Goal: Task Accomplishment & Management: Manage account settings

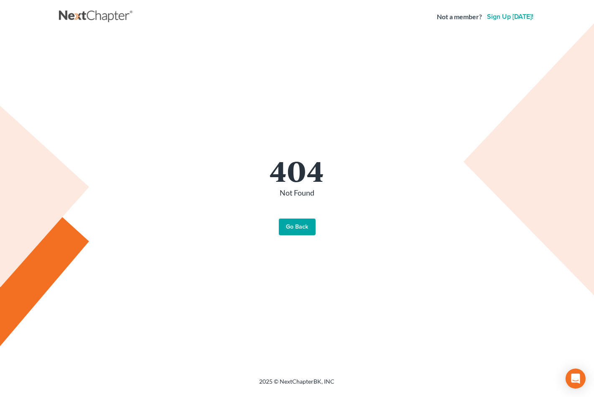
click at [292, 223] on link "Go Back" at bounding box center [297, 227] width 37 height 17
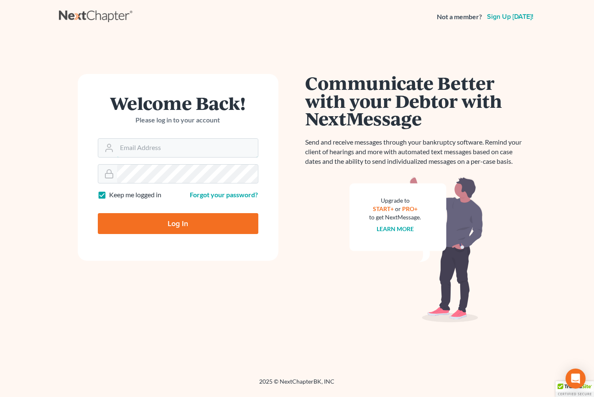
type input "spereyra@scura.com"
click at [204, 218] on input "Log In" at bounding box center [178, 223] width 161 height 21
type input "Thinking..."
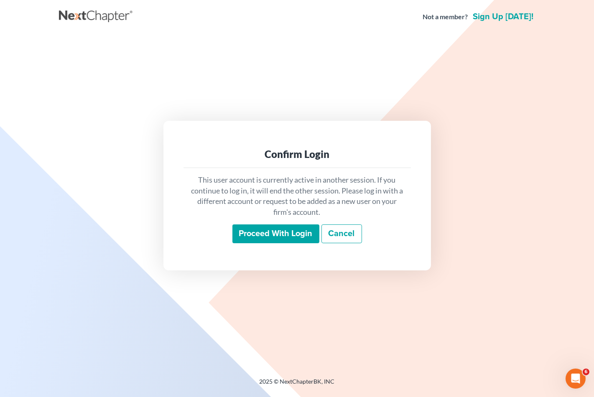
click at [289, 235] on input "Proceed with login" at bounding box center [276, 234] width 87 height 19
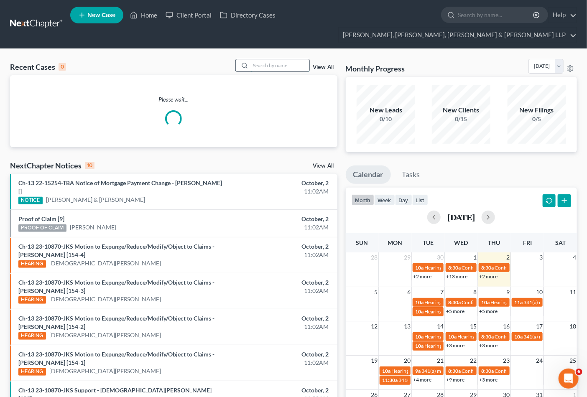
click at [283, 59] on input "search" at bounding box center [280, 65] width 59 height 12
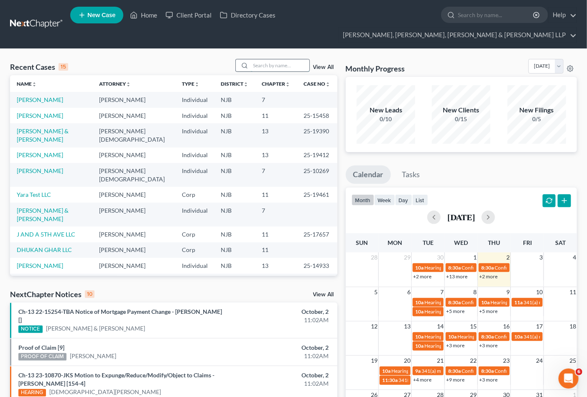
click at [273, 59] on input "search" at bounding box center [280, 65] width 59 height 12
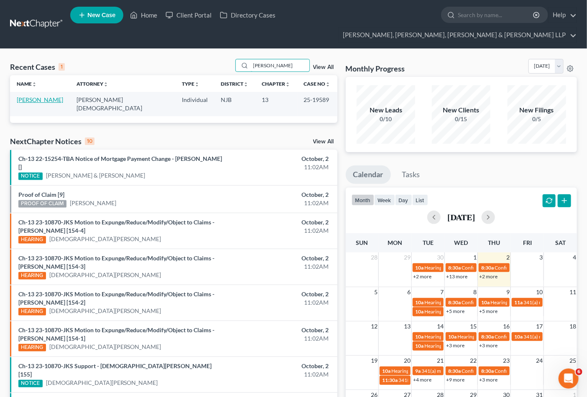
type input "[PERSON_NAME]"
click at [41, 96] on link "[PERSON_NAME]" at bounding box center [40, 99] width 46 height 7
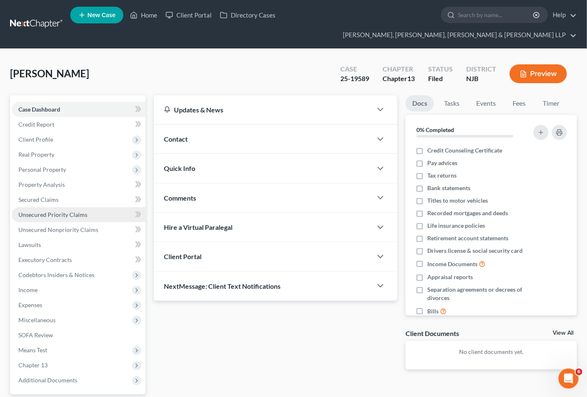
click at [39, 211] on span "Unsecured Priority Claims" at bounding box center [52, 214] width 69 height 7
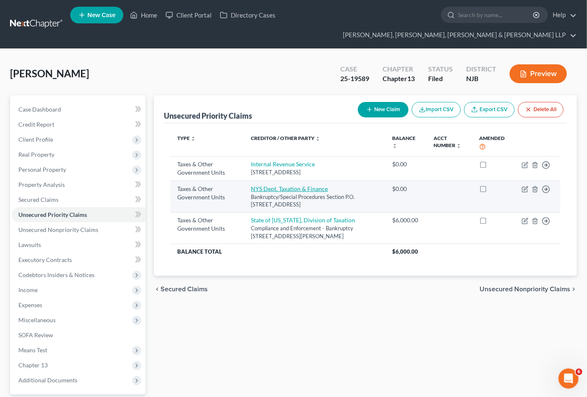
drag, startPoint x: 291, startPoint y: 192, endPoint x: 246, endPoint y: 174, distance: 48.5
click at [246, 181] on td "NYS Dept. Taxation & Finance Bankruptcy/Special Procedures Section P.O. [STREET…" at bounding box center [315, 197] width 141 height 32
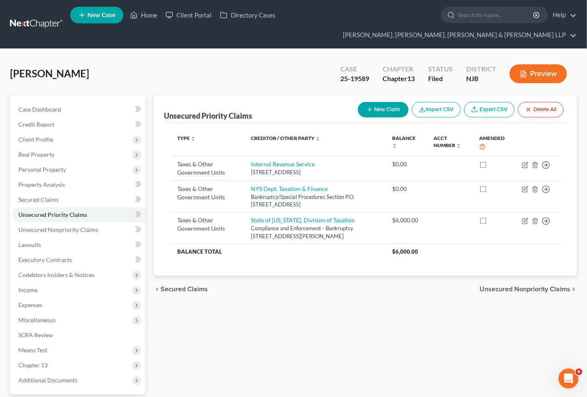
copy td "NYS Dept. Taxation & Finance Bankruptcy/Special Procedures Section P.O. [STREET…"
drag, startPoint x: 407, startPoint y: 306, endPoint x: 427, endPoint y: 247, distance: 61.6
click at [407, 306] on div "Unsecured Priority Claims New Claim Import CSV Export CSV Delete All Type expan…" at bounding box center [366, 269] width 432 height 348
click at [299, 303] on div "Unsecured Priority Claims New Claim Import CSV Export CSV Delete All Type expan…" at bounding box center [366, 269] width 432 height 348
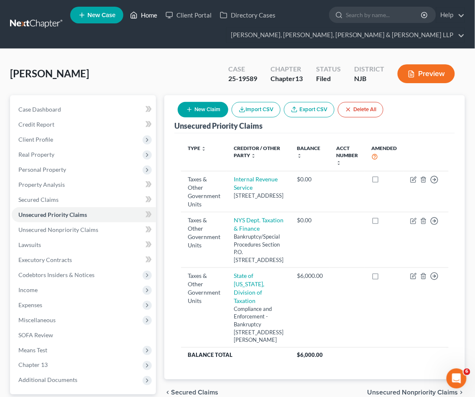
click at [150, 14] on link "Home" at bounding box center [144, 15] width 36 height 15
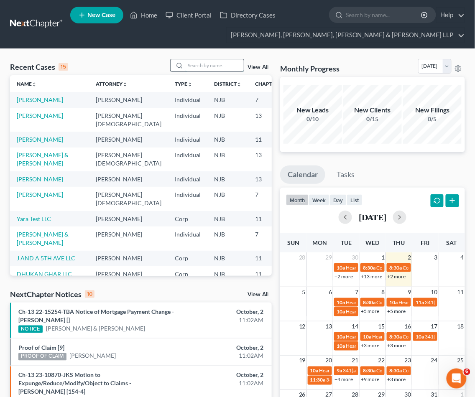
click at [210, 66] on input "search" at bounding box center [214, 65] width 59 height 12
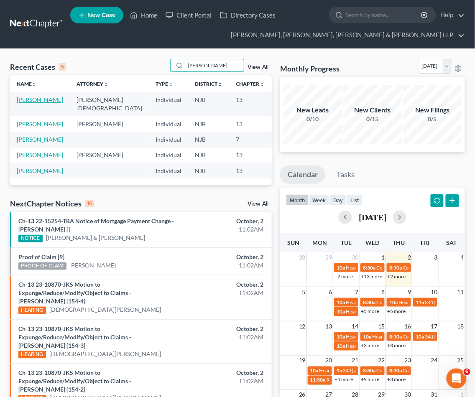
type input "[PERSON_NAME]"
click at [31, 98] on link "[PERSON_NAME]" at bounding box center [40, 99] width 46 height 7
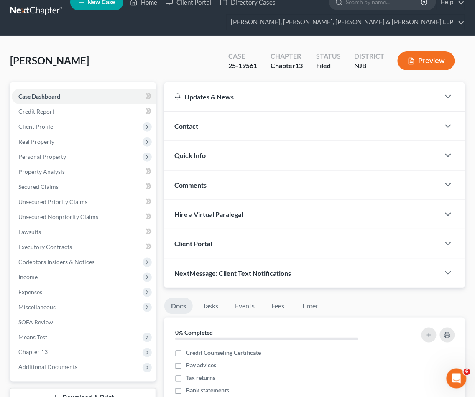
scroll to position [233, 0]
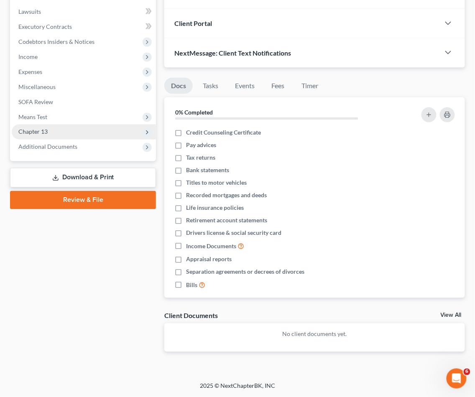
click at [29, 129] on span "Chapter 13" at bounding box center [32, 131] width 29 height 7
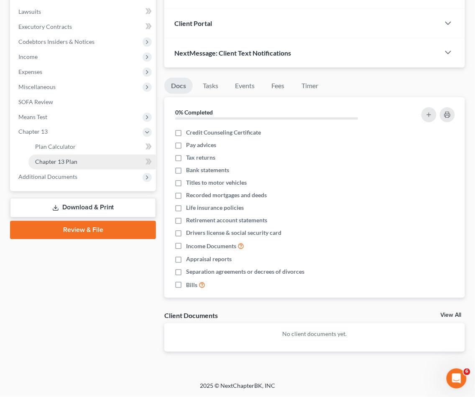
click at [59, 161] on span "Chapter 13 Plan" at bounding box center [56, 162] width 42 height 7
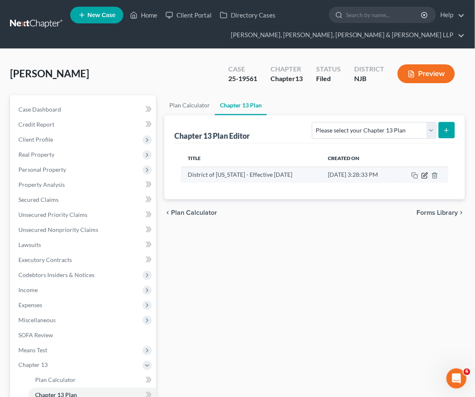
click at [423, 174] on icon "button" at bounding box center [425, 175] width 7 height 7
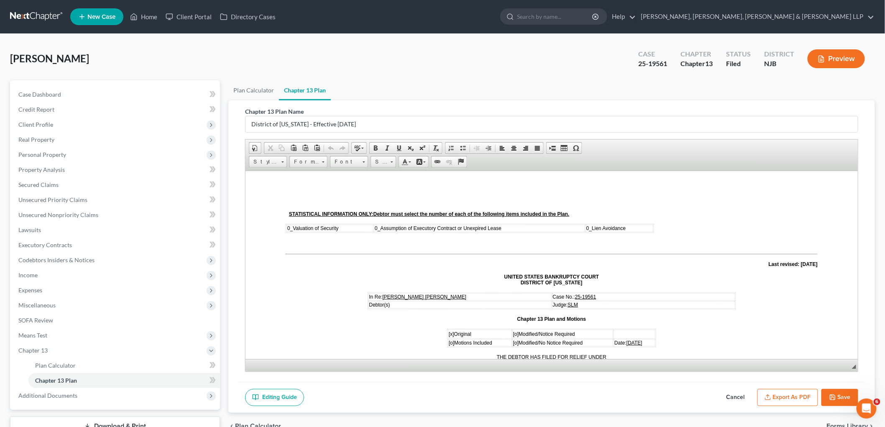
click at [594, 397] on button "Export as PDF" at bounding box center [787, 398] width 61 height 18
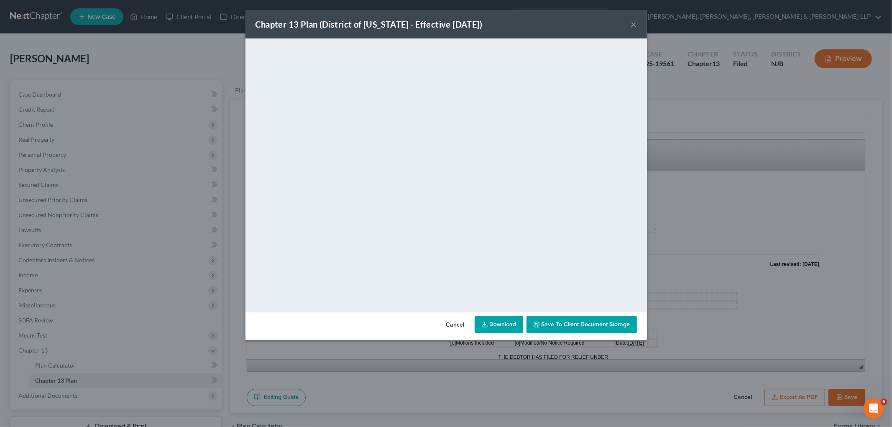
click at [448, 323] on button "Cancel" at bounding box center [456, 325] width 32 height 17
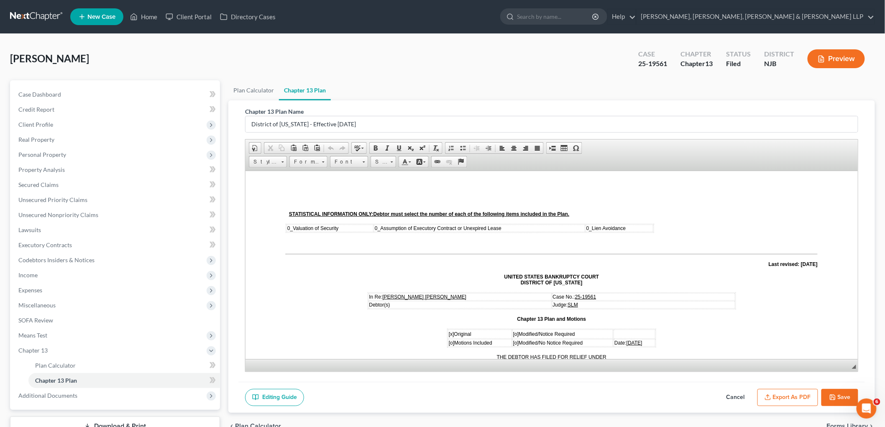
click at [594, 396] on button "Save" at bounding box center [839, 398] width 37 height 18
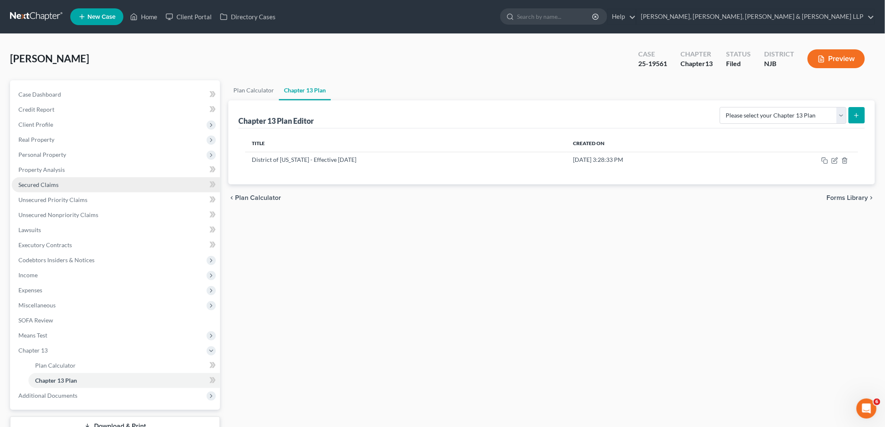
click at [35, 184] on span "Secured Claims" at bounding box center [38, 184] width 40 height 7
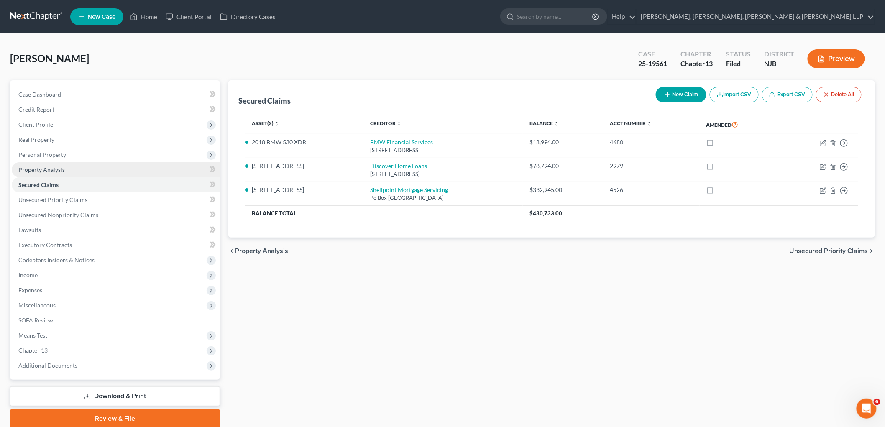
click at [39, 171] on span "Property Analysis" at bounding box center [41, 169] width 46 height 7
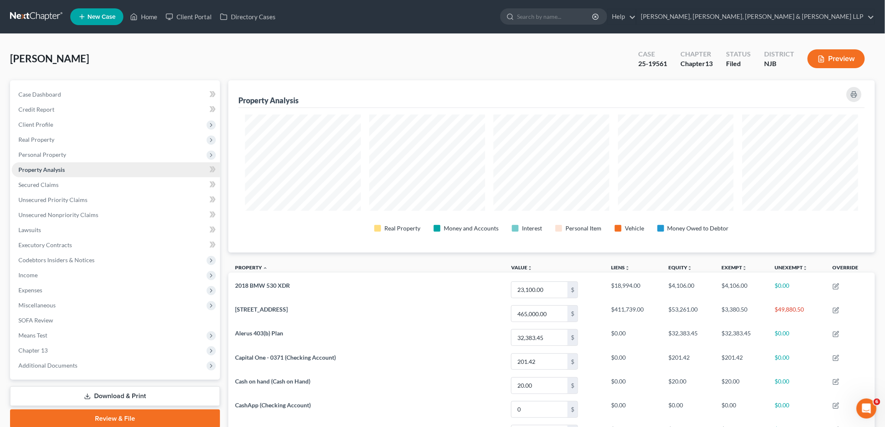
scroll to position [172, 647]
click at [39, 152] on span "Personal Property" at bounding box center [42, 154] width 48 height 7
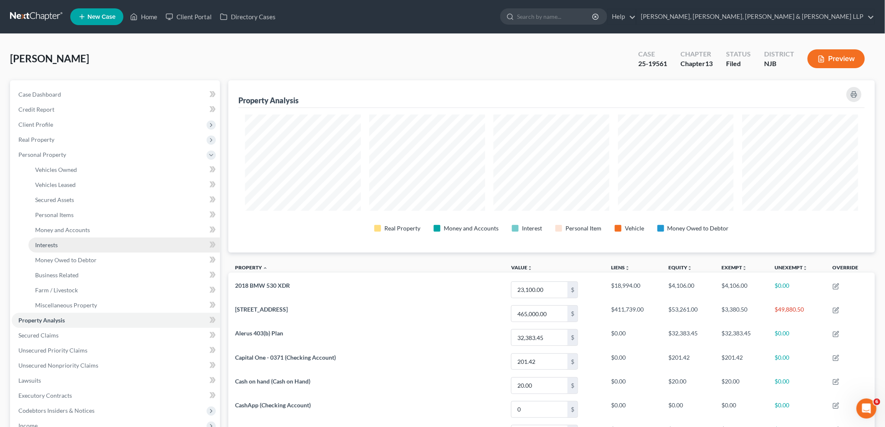
click at [54, 246] on span "Interests" at bounding box center [46, 244] width 23 height 7
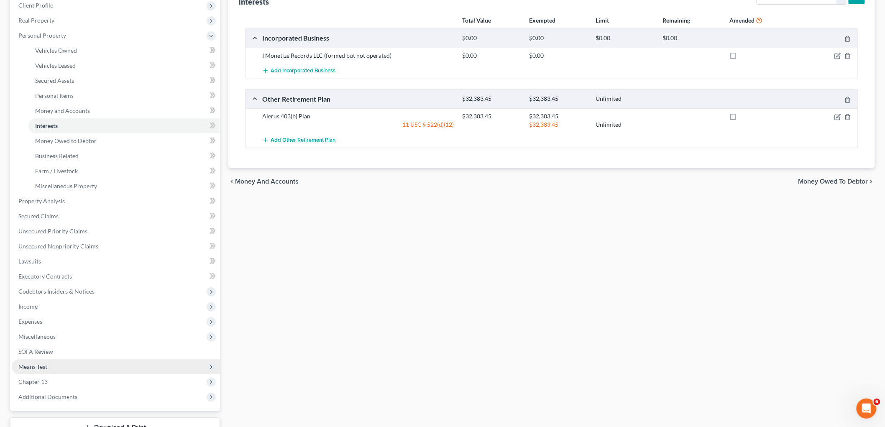
scroll to position [139, 0]
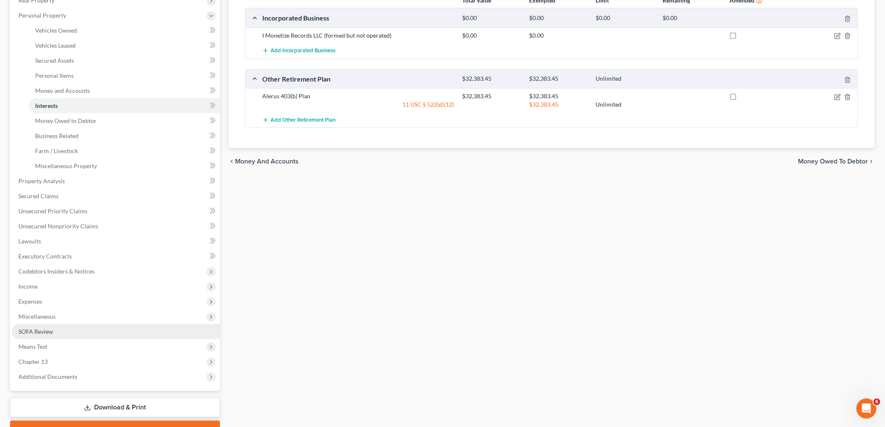
click at [34, 325] on link "SOFA Review" at bounding box center [116, 331] width 208 height 15
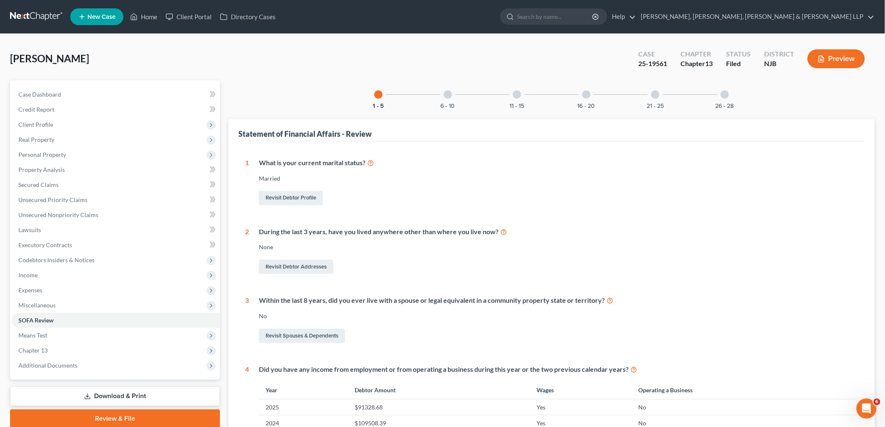
drag, startPoint x: 722, startPoint y: 94, endPoint x: 651, endPoint y: 95, distance: 70.3
click at [594, 94] on div at bounding box center [725, 94] width 8 height 8
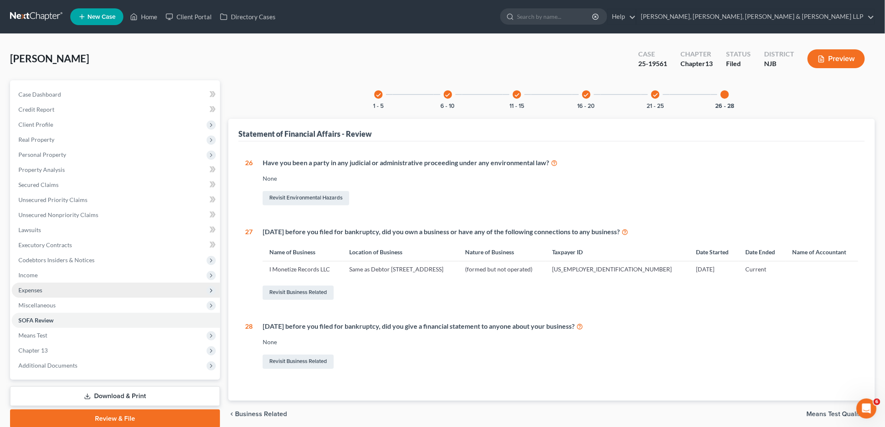
click at [36, 294] on span "Expenses" at bounding box center [116, 290] width 208 height 15
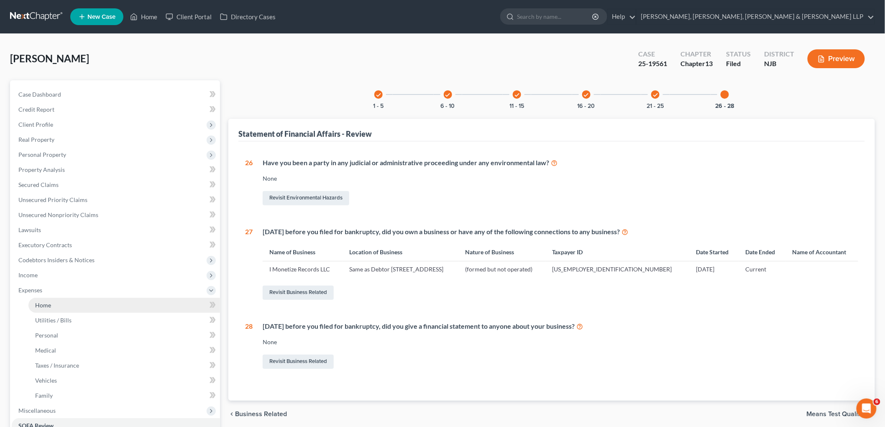
click at [41, 304] on span "Home" at bounding box center [43, 305] width 16 height 7
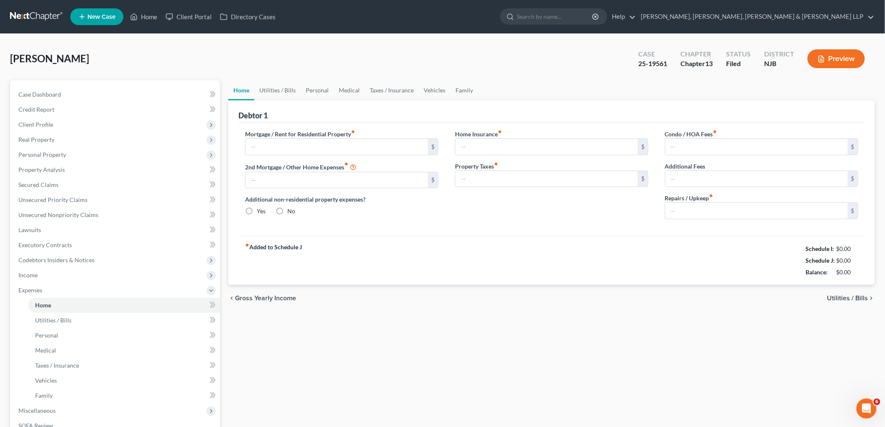
type input "2,602.12"
type input "558.82"
radio input "true"
type input "0.00"
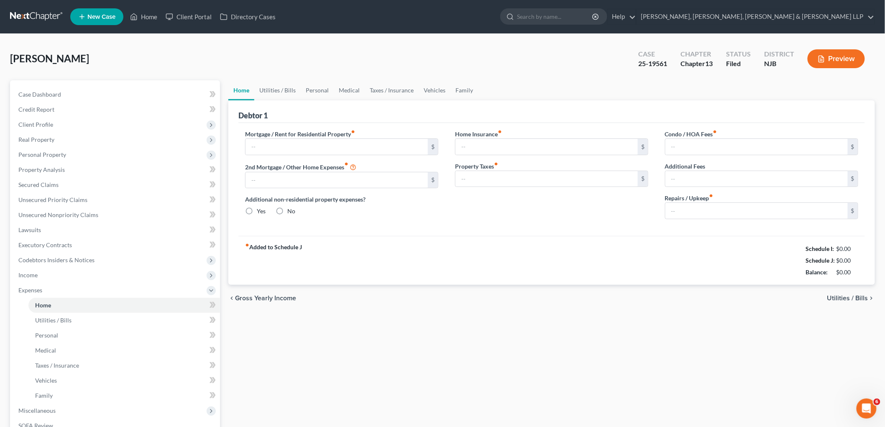
type input "0.00"
type input "300.00"
click at [435, 88] on link "Vehicles" at bounding box center [435, 90] width 32 height 20
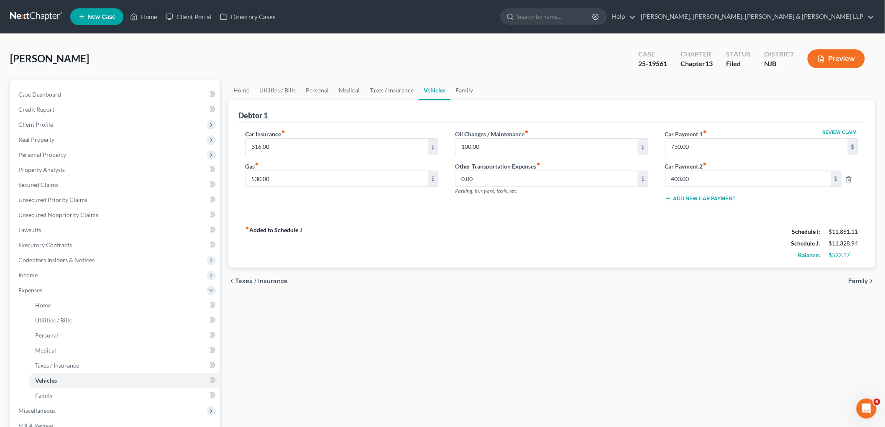
click at [572, 88] on ul "Home Utilities / Bills Personal Medical Taxes / Insurance Vehicles Family" at bounding box center [551, 90] width 647 height 20
click at [594, 178] on input "400.00" at bounding box center [748, 179] width 166 height 16
type input "398.00"
click at [594, 241] on div "fiber_manual_record Added to Schedule J Schedule I: $11,851.11 Schedule J: $11,…" at bounding box center [551, 243] width 627 height 49
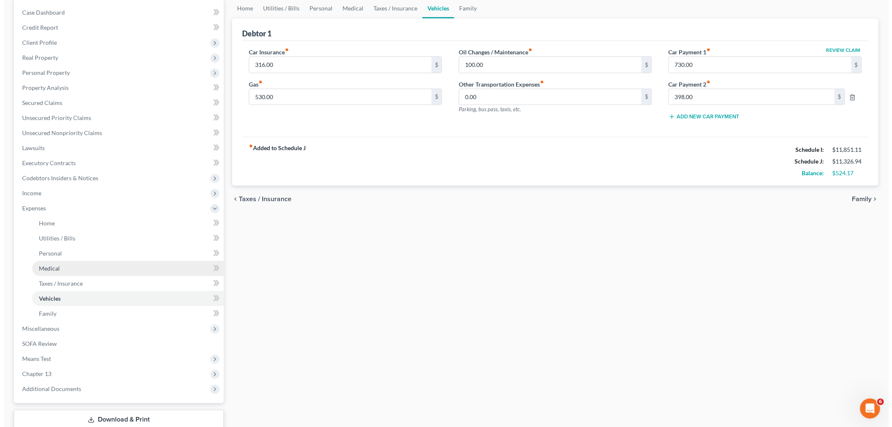
scroll to position [137, 0]
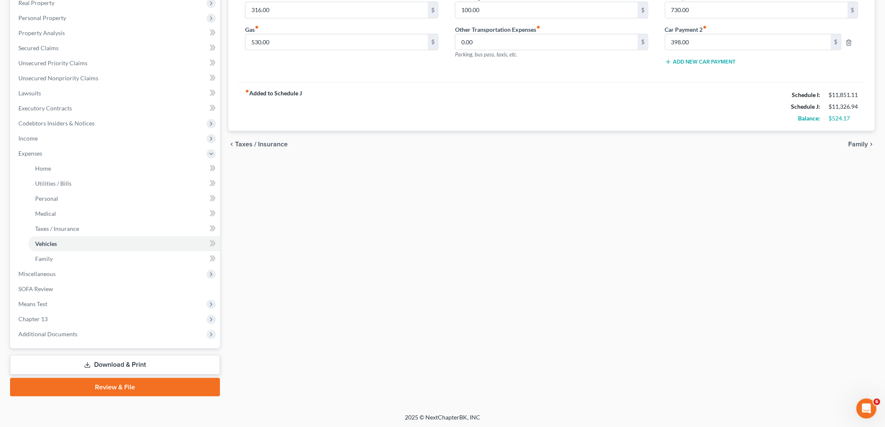
click at [113, 366] on link "Download & Print" at bounding box center [115, 365] width 210 height 20
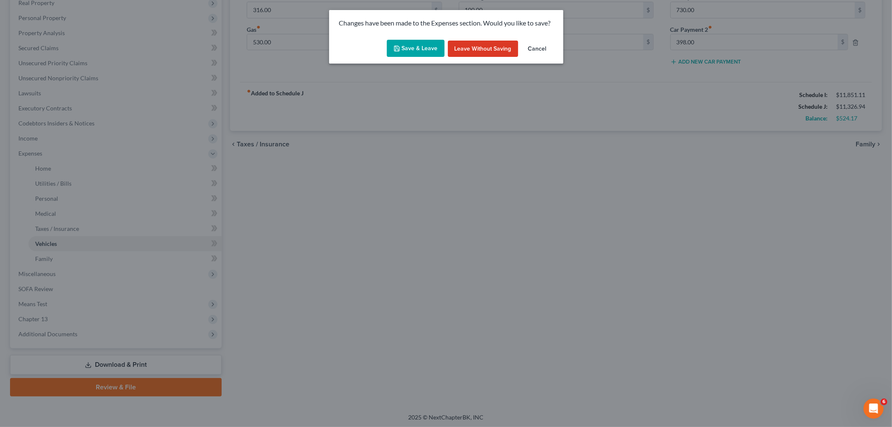
click at [419, 47] on button "Save & Leave" at bounding box center [416, 49] width 58 height 18
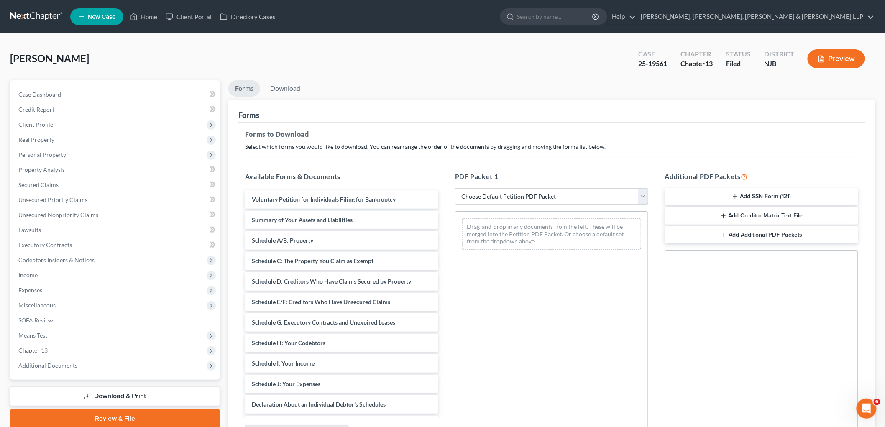
click at [524, 194] on select "Choose Default Petition PDF Packet Complete Bankruptcy Petition (all forms and …" at bounding box center [551, 196] width 193 height 17
select select "0"
click at [455, 188] on select "Choose Default Petition PDF Packet Complete Bankruptcy Petition (all forms and …" at bounding box center [551, 196] width 193 height 17
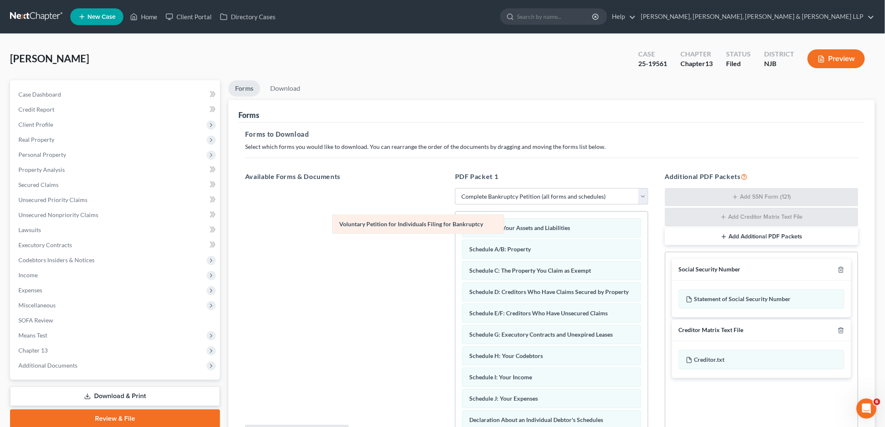
drag, startPoint x: 503, startPoint y: 227, endPoint x: 298, endPoint y: 199, distance: 206.5
click at [455, 212] on div "Voluntary Petition for Individuals Filing for Bankruptcy Voluntary Petition for…" at bounding box center [551, 424] width 192 height 424
click at [289, 90] on link "Download" at bounding box center [286, 88] width 44 height 16
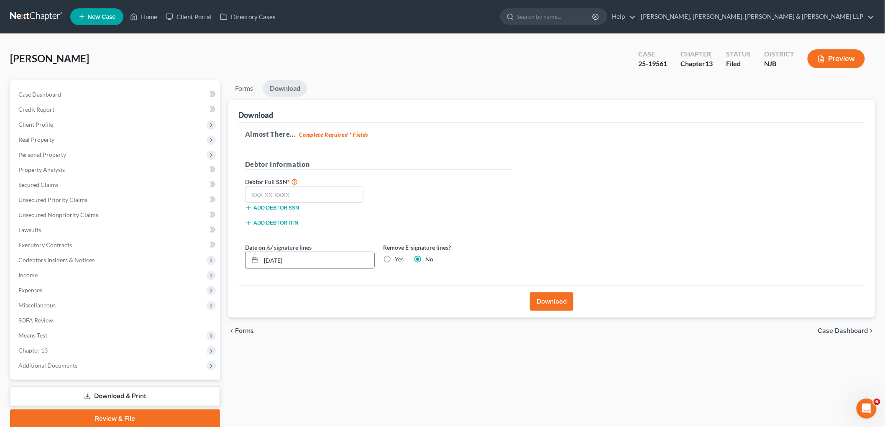
click at [329, 263] on input "[DATE]" at bounding box center [317, 260] width 113 height 16
drag, startPoint x: 317, startPoint y: 255, endPoint x: 215, endPoint y: 251, distance: 101.7
click at [215, 251] on div "Petition Navigation Case Dashboard Payments Invoices Payments Payments Credit R…" at bounding box center [442, 254] width 873 height 348
type input "[DATE]"
click at [412, 207] on div "Debtor Full SSN * Add debtor SSN" at bounding box center [379, 198] width 276 height 42
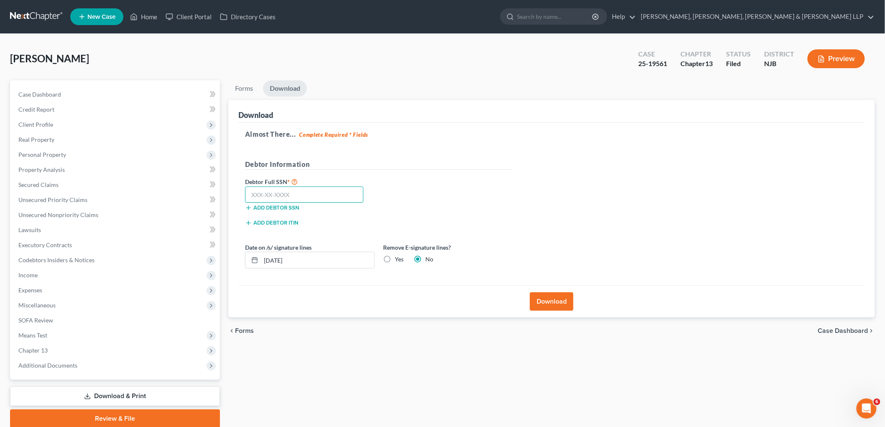
click at [350, 195] on input "text" at bounding box center [304, 195] width 118 height 17
type input "135-92-8121"
click at [406, 204] on div "Debtor Full SSN * 135-92-8121 Add debtor SSN" at bounding box center [379, 198] width 276 height 42
click at [544, 298] on button "Download" at bounding box center [552, 301] width 44 height 18
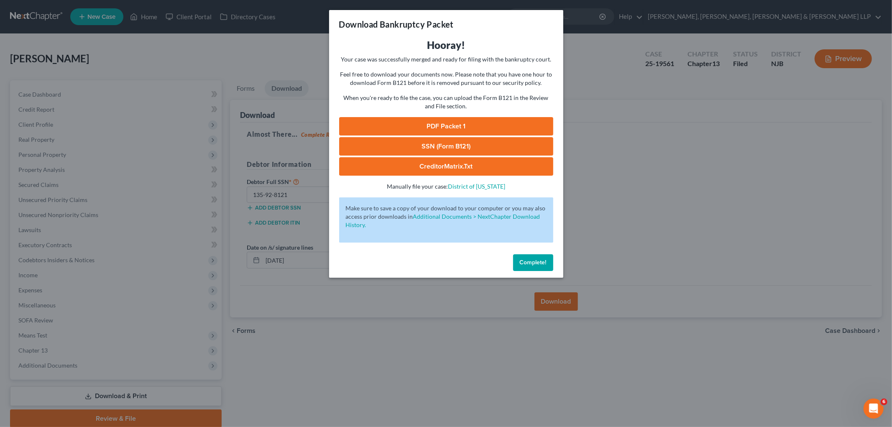
click at [374, 128] on link "PDF Packet 1" at bounding box center [446, 126] width 214 height 18
click at [542, 260] on span "Complete!" at bounding box center [533, 262] width 27 height 7
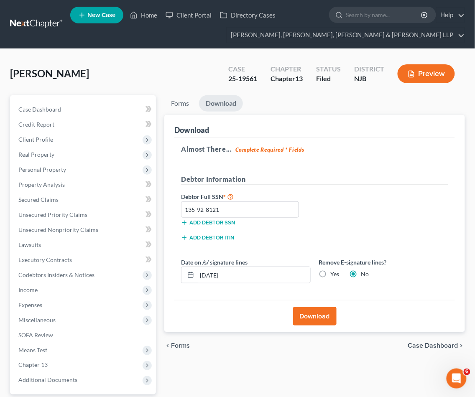
drag, startPoint x: 125, startPoint y: 58, endPoint x: 102, endPoint y: 11, distance: 52.6
click at [125, 58] on div "[PERSON_NAME] Upgraded Case 25-19561 Chapter Chapter 13 Status [GEOGRAPHIC_DATA…" at bounding box center [237, 254] width 475 height 411
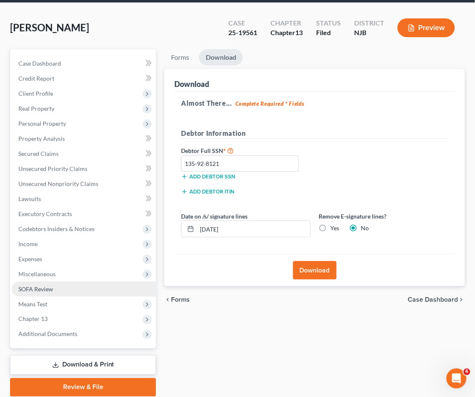
scroll to position [46, 0]
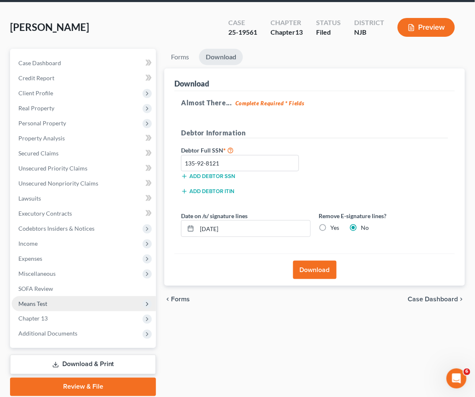
click at [43, 303] on span "Means Test" at bounding box center [32, 303] width 29 height 7
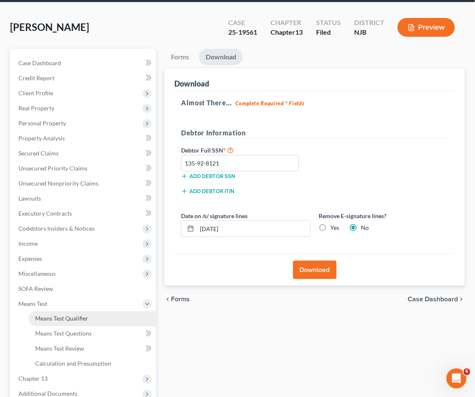
click at [51, 317] on span "Means Test Qualifier" at bounding box center [61, 318] width 53 height 7
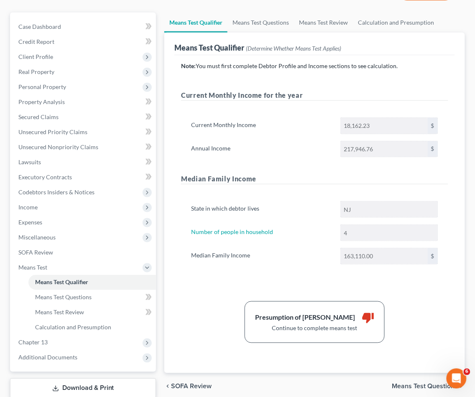
scroll to position [136, 0]
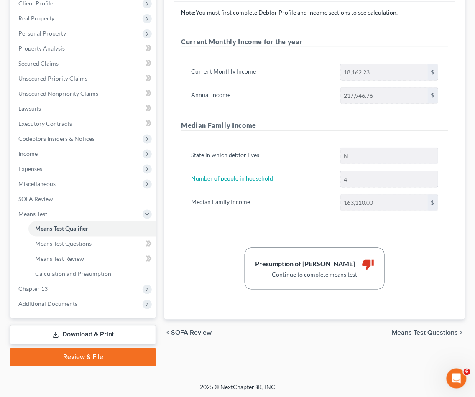
click at [85, 332] on link "Download & Print" at bounding box center [83, 335] width 146 height 20
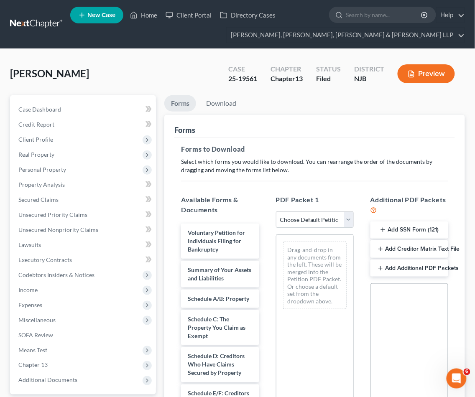
click at [300, 219] on select "Choose Default Petition PDF Packet Complete Bankruptcy Petition (all forms and …" at bounding box center [315, 220] width 78 height 17
select select "2"
click at [276, 212] on select "Choose Default Petition PDF Packet Complete Bankruptcy Petition (all forms and …" at bounding box center [315, 220] width 78 height 17
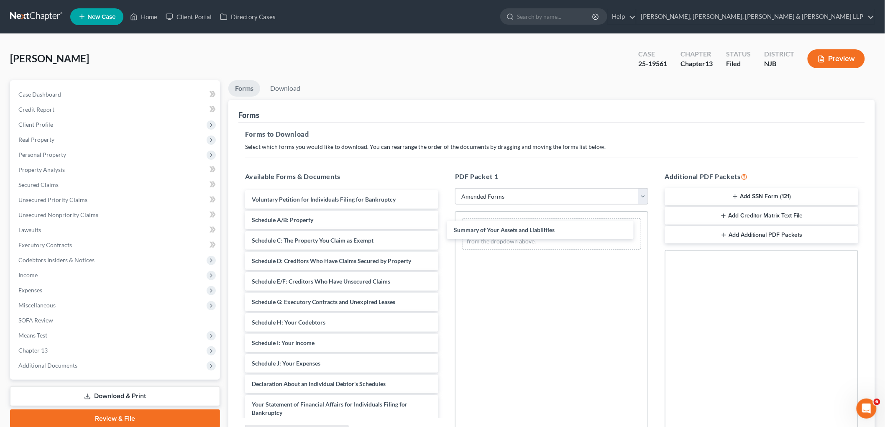
drag, startPoint x: 291, startPoint y: 218, endPoint x: 492, endPoint y: 227, distance: 201.8
click at [445, 226] on div "Summary of Your Assets and Liabilities Voluntary Petition for Individuals Filin…" at bounding box center [341, 371] width 207 height 363
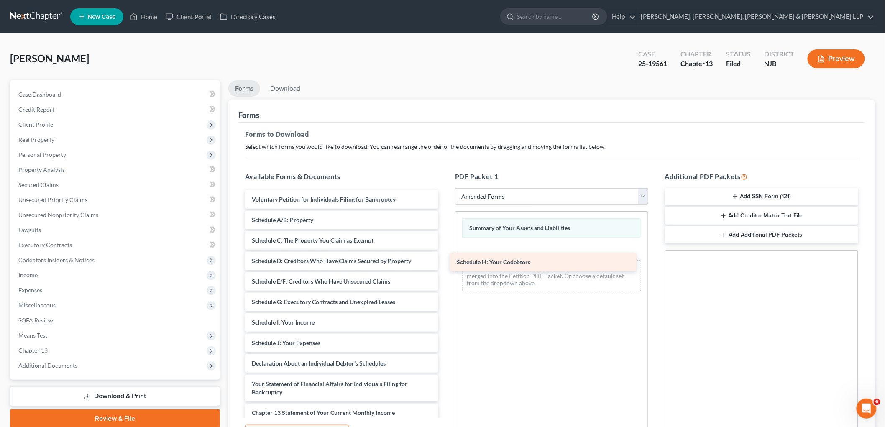
drag, startPoint x: 304, startPoint y: 321, endPoint x: 519, endPoint y: 249, distance: 226.7
click at [445, 249] on div "Schedule H: Your Codebtors Voluntary Petition for Individuals Filing for Bankru…" at bounding box center [341, 361] width 207 height 343
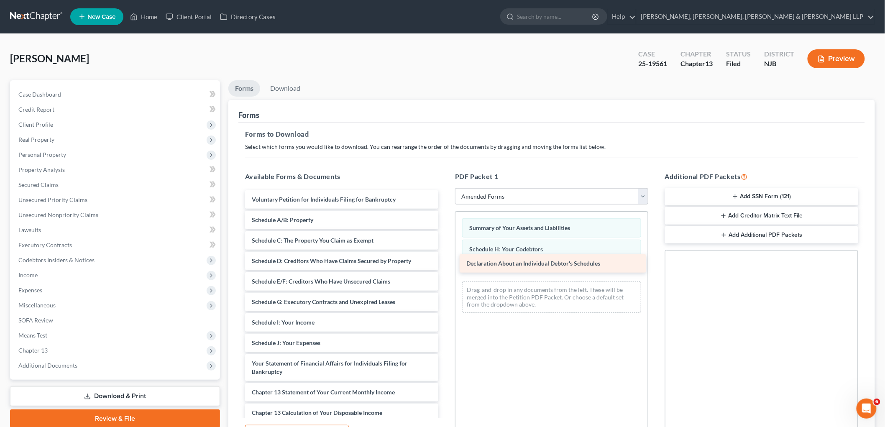
drag, startPoint x: 323, startPoint y: 362, endPoint x: 537, endPoint y: 262, distance: 235.8
click at [445, 262] on div "Declaration About an Individual Debtor's Schedules Voluntary Petition for Indiv…" at bounding box center [341, 351] width 207 height 322
click at [290, 85] on link "Download" at bounding box center [286, 88] width 44 height 16
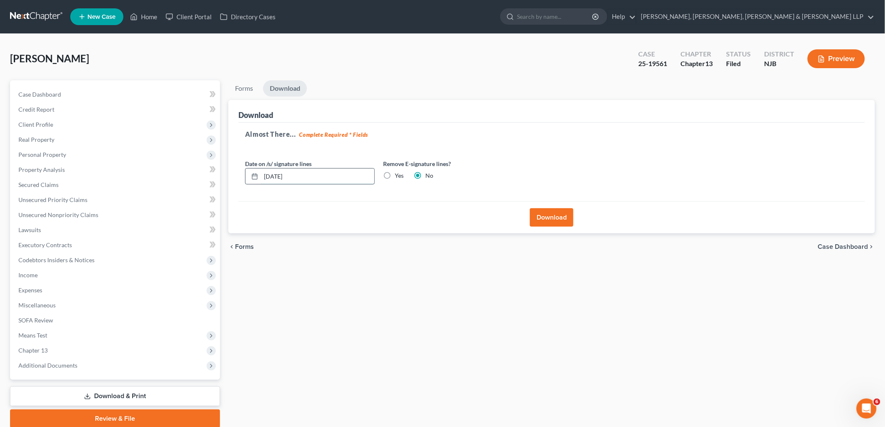
drag, startPoint x: 316, startPoint y: 174, endPoint x: 266, endPoint y: 174, distance: 50.2
click at [266, 174] on input "[DATE]" at bounding box center [317, 177] width 113 height 16
drag, startPoint x: 431, startPoint y: 240, endPoint x: 441, endPoint y: 239, distance: 10.0
click at [431, 239] on div "chevron_left Forms Case Dashboard chevron_right" at bounding box center [551, 246] width 647 height 27
drag, startPoint x: 310, startPoint y: 176, endPoint x: 247, endPoint y: 175, distance: 62.3
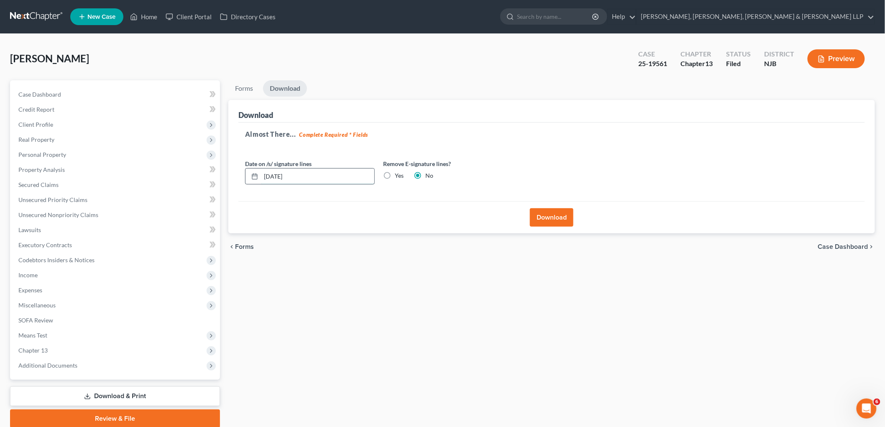
click at [247, 175] on div "[DATE]" at bounding box center [310, 176] width 130 height 17
type input "[DATE]"
click at [541, 218] on button "Download" at bounding box center [552, 217] width 44 height 18
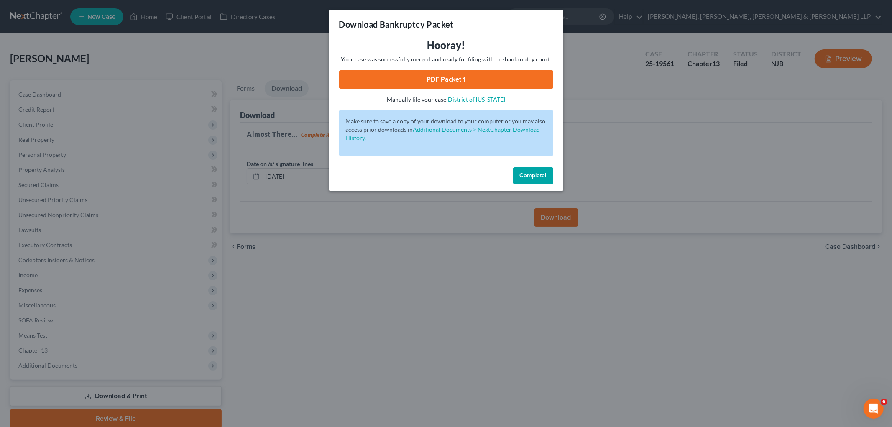
click at [375, 79] on link "PDF Packet 1" at bounding box center [446, 79] width 214 height 18
click at [524, 174] on span "Complete!" at bounding box center [533, 175] width 27 height 7
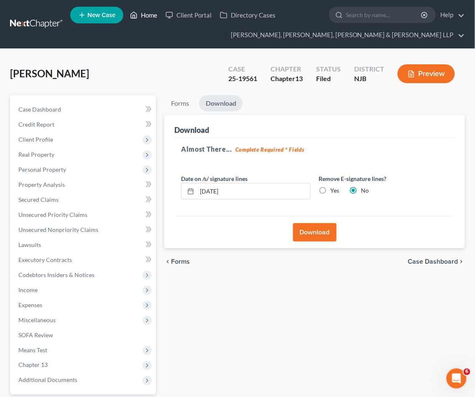
click at [147, 12] on link "Home" at bounding box center [144, 15] width 36 height 15
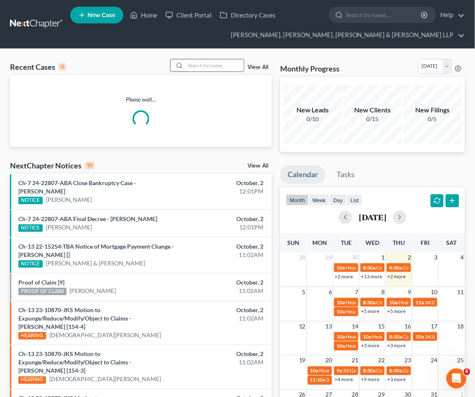
click at [226, 64] on input "search" at bounding box center [214, 65] width 59 height 12
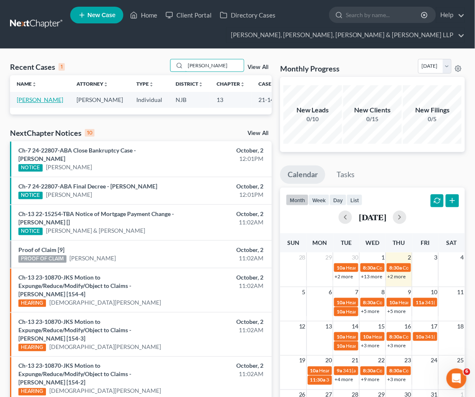
type input "[PERSON_NAME]"
click at [31, 99] on link "[PERSON_NAME]" at bounding box center [40, 99] width 46 height 7
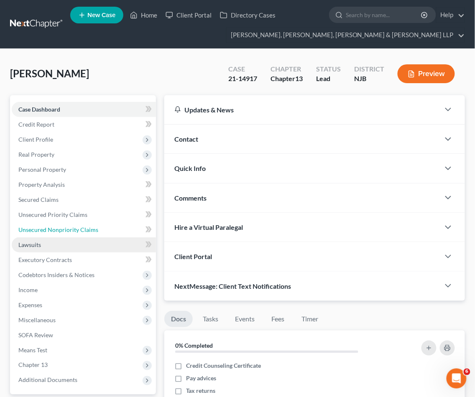
drag, startPoint x: 43, startPoint y: 227, endPoint x: 74, endPoint y: 237, distance: 32.9
click at [43, 227] on span "Unsecured Nonpriority Claims" at bounding box center [58, 229] width 80 height 7
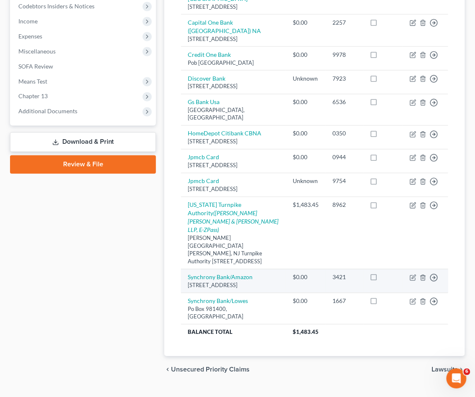
scroll to position [278, 0]
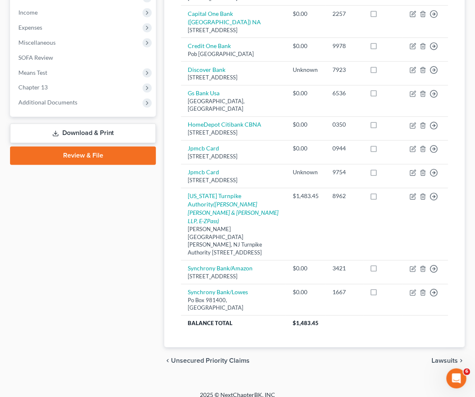
click at [113, 302] on div "Case Dashboard Payments Invoices Payments Payments Credit Report Client Profile" at bounding box center [83, 97] width 154 height 558
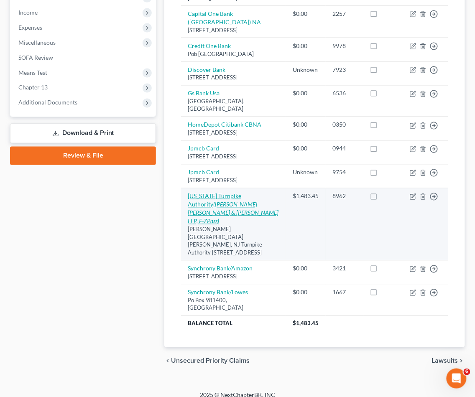
click at [222, 212] on link "[US_STATE] Turnpike Authority ([PERSON_NAME] [PERSON_NAME] & [PERSON_NAME] LLP,…" at bounding box center [233, 209] width 91 height 32
select select "33"
select select "14"
select select "0"
select select "35"
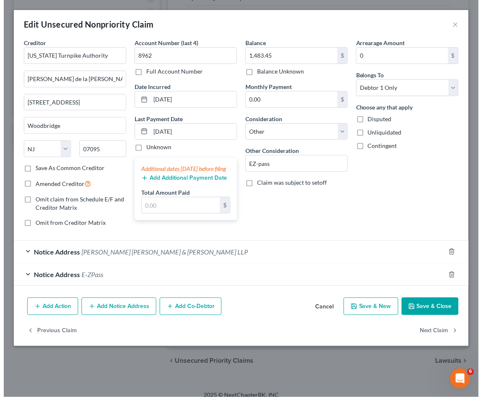
scroll to position [270, 0]
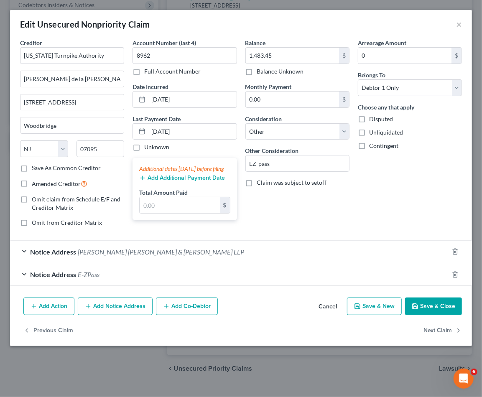
click at [118, 252] on span "[PERSON_NAME] [PERSON_NAME] & [PERSON_NAME] LLP" at bounding box center [161, 252] width 166 height 8
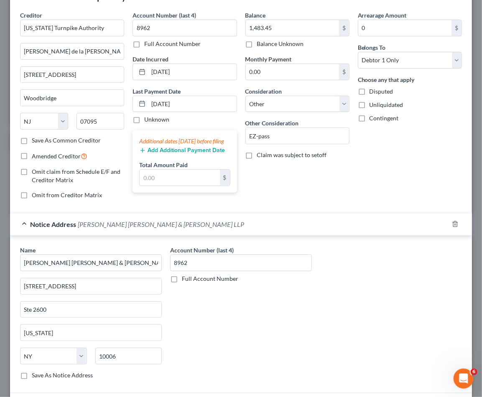
scroll to position [119, 0]
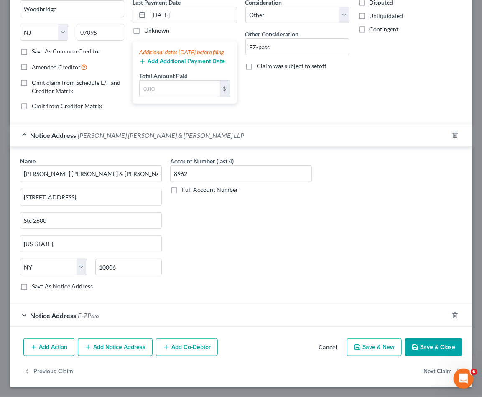
click at [133, 320] on div "Notice Address E-ZPass" at bounding box center [229, 316] width 439 height 22
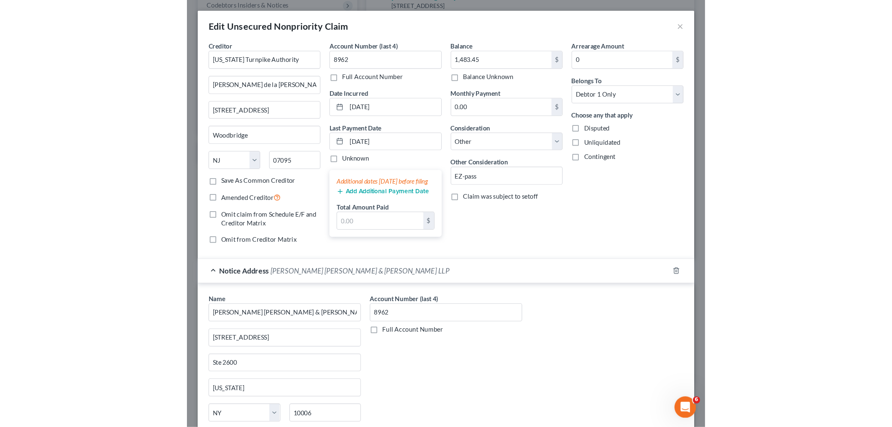
scroll to position [132, 0]
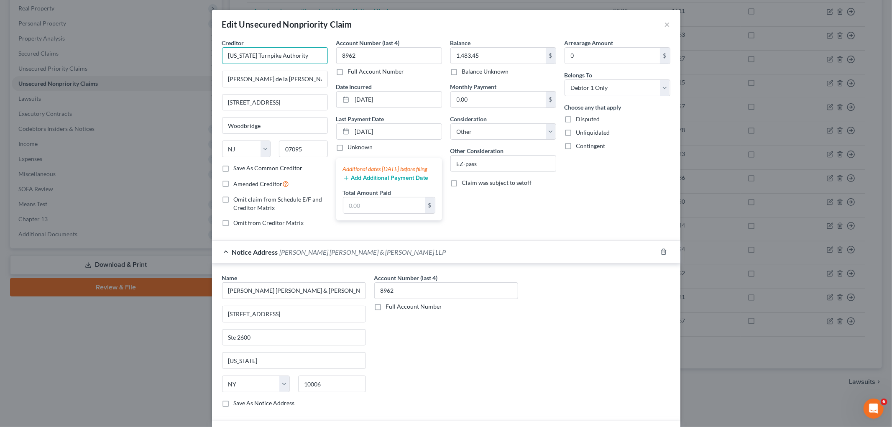
drag, startPoint x: 221, startPoint y: 56, endPoint x: 323, endPoint y: 58, distance: 102.5
click at [323, 58] on input "[US_STATE] Turnpike Authority" at bounding box center [275, 55] width 106 height 17
drag, startPoint x: 224, startPoint y: 76, endPoint x: 330, endPoint y: 78, distance: 106.3
click at [330, 78] on div "Creditor * [US_STATE] Turnpike Authority [PERSON_NAME][GEOGRAPHIC_DATA][PERSON_…" at bounding box center [446, 135] width 457 height 195
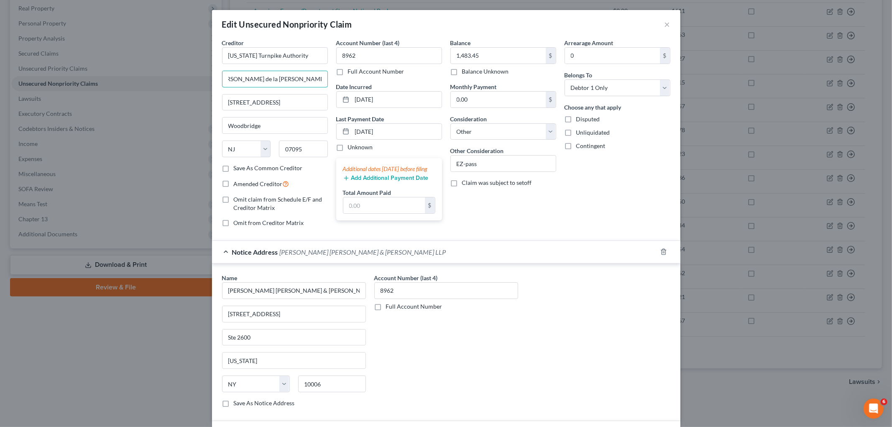
paste input "[STREET_ADDRESS]"
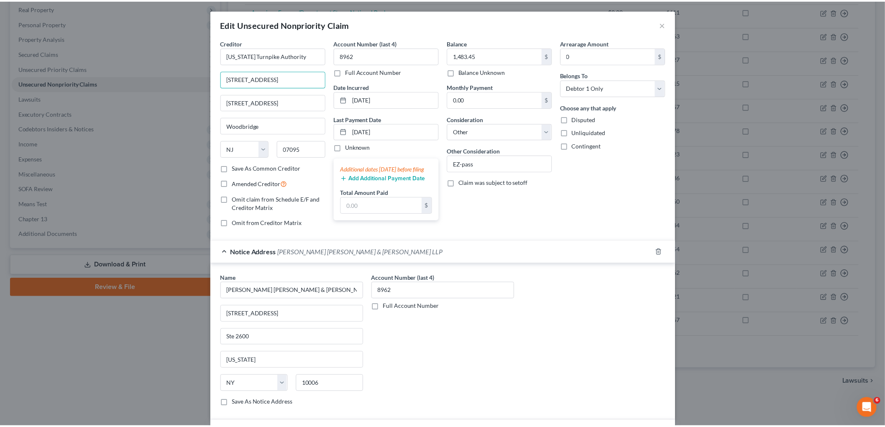
scroll to position [0, 0]
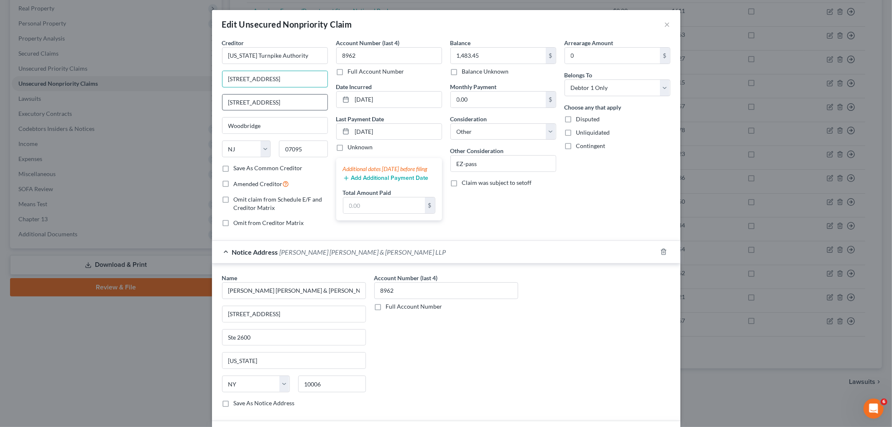
type input "[STREET_ADDRESS]"
drag, startPoint x: 302, startPoint y: 102, endPoint x: 221, endPoint y: 102, distance: 81.6
click at [223, 102] on input "[STREET_ADDRESS]" at bounding box center [275, 103] width 105 height 16
drag, startPoint x: 480, startPoint y: 161, endPoint x: 451, endPoint y: 161, distance: 29.3
click at [451, 161] on input "EZ-pass" at bounding box center [503, 164] width 105 height 16
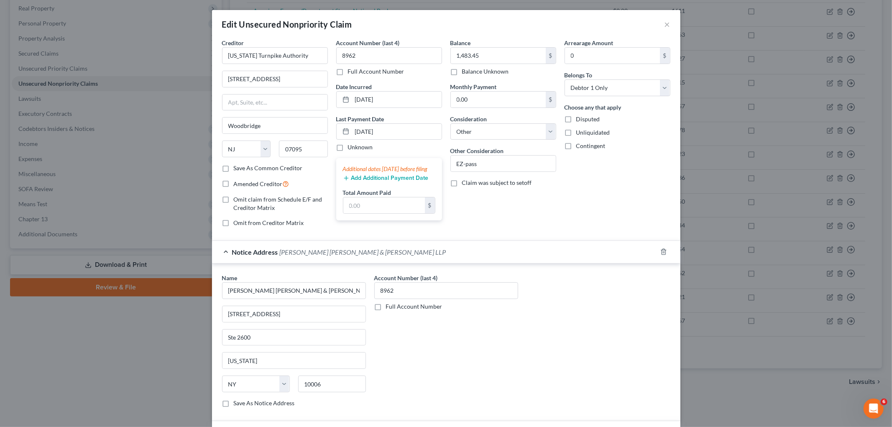
click at [510, 258] on div "Notice Address [PERSON_NAME] [PERSON_NAME] & [PERSON_NAME] LLP" at bounding box center [434, 252] width 445 height 22
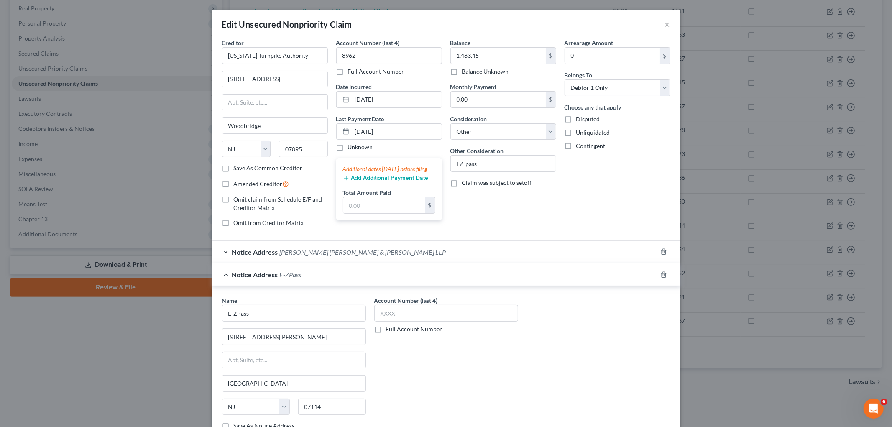
click at [512, 282] on div "Notice Address E-ZPass" at bounding box center [434, 275] width 445 height 22
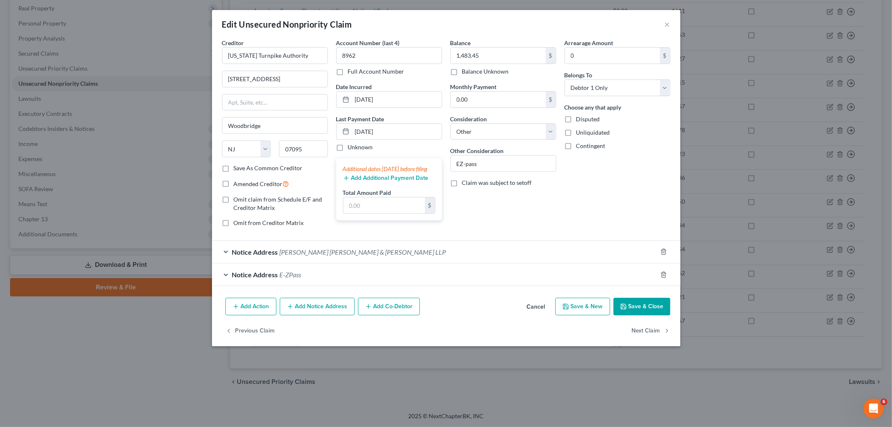
click at [487, 256] on div "Notice Address [PERSON_NAME] [PERSON_NAME] & [PERSON_NAME] LLP" at bounding box center [434, 252] width 445 height 22
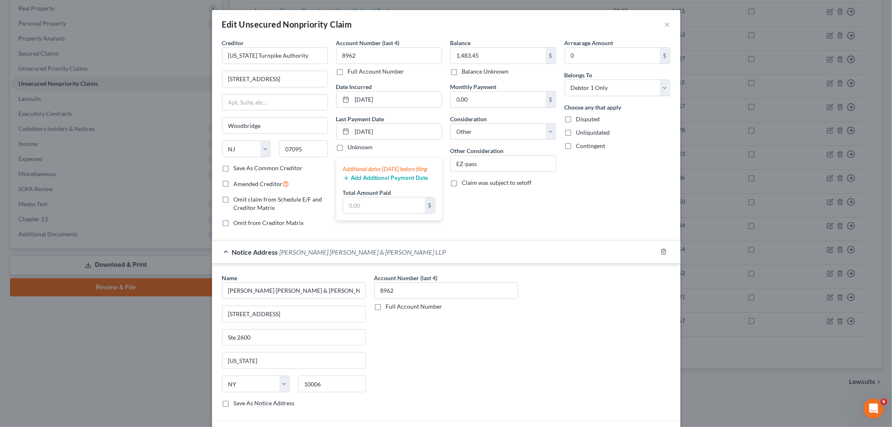
click at [487, 256] on div "Notice Address [PERSON_NAME] [PERSON_NAME] & [PERSON_NAME] LLP" at bounding box center [434, 252] width 445 height 22
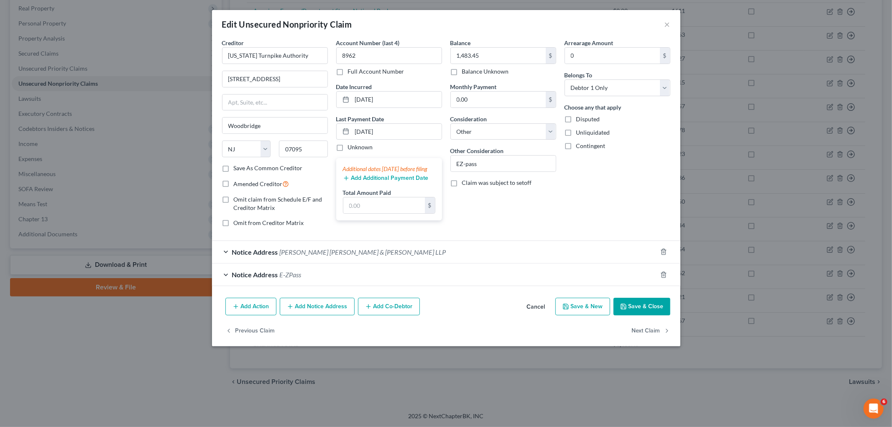
click at [594, 306] on button "Save & Close" at bounding box center [642, 307] width 57 height 18
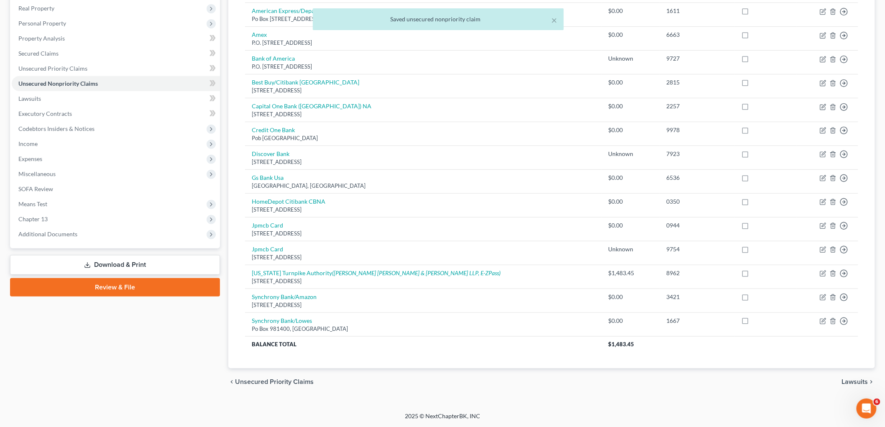
click at [107, 262] on link "Download & Print" at bounding box center [115, 265] width 210 height 20
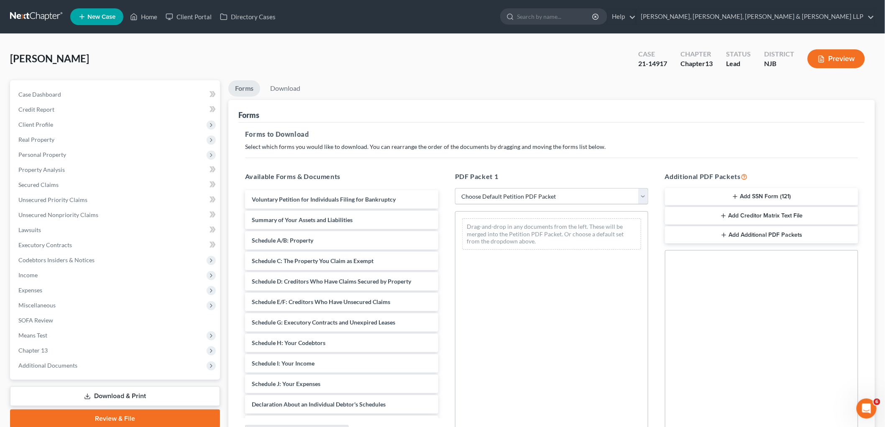
click at [530, 197] on select "Choose Default Petition PDF Packet Complete Bankruptcy Petition (all forms and …" at bounding box center [551, 196] width 193 height 17
select select "2"
click at [455, 188] on select "Choose Default Petition PDF Packet Complete Bankruptcy Petition (all forms and …" at bounding box center [551, 196] width 193 height 17
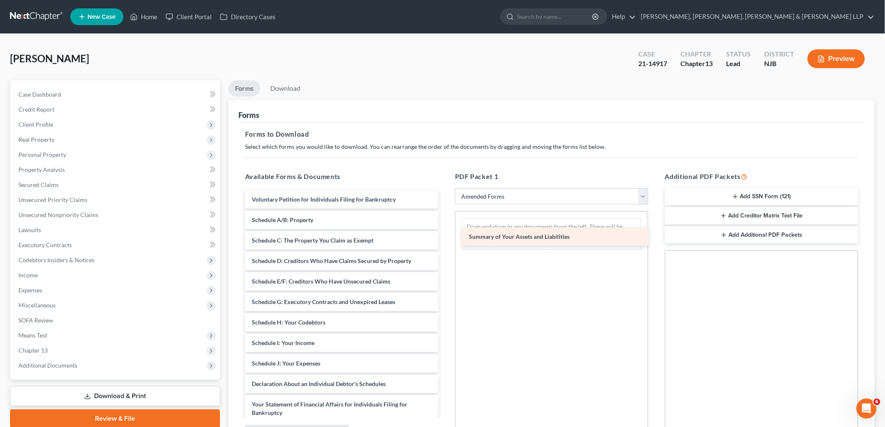
drag, startPoint x: 306, startPoint y: 217, endPoint x: 541, endPoint y: 226, distance: 234.8
click at [445, 226] on div "Summary of Your Assets and Liabilities Voluntary Petition for Individuals Filin…" at bounding box center [341, 361] width 207 height 343
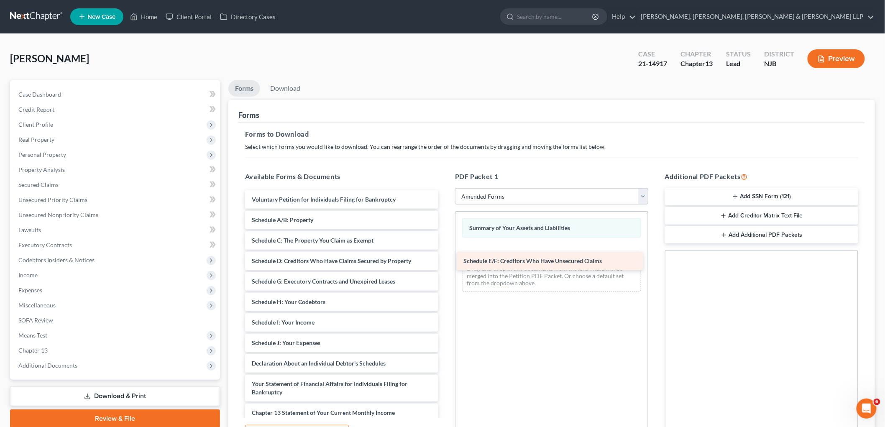
drag, startPoint x: 311, startPoint y: 282, endPoint x: 525, endPoint y: 260, distance: 214.8
click at [445, 260] on div "Schedule E/F: Creditors Who Have Unsecured Claims Voluntary Petition for Indivi…" at bounding box center [341, 351] width 207 height 322
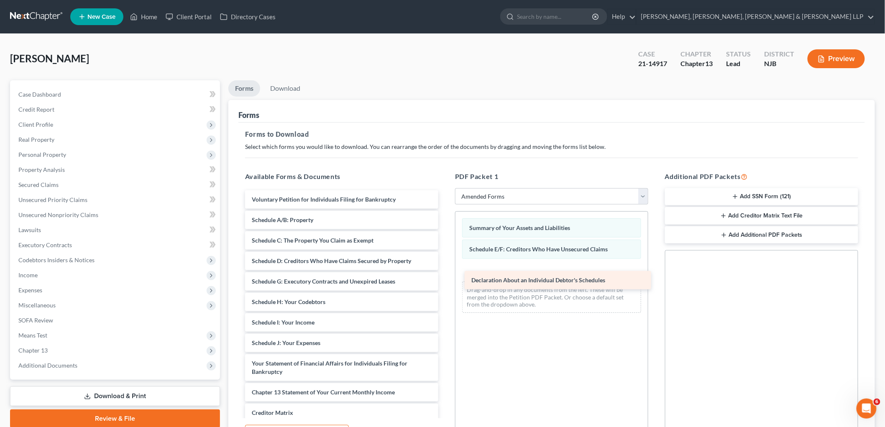
drag, startPoint x: 335, startPoint y: 361, endPoint x: 563, endPoint y: 263, distance: 248.1
click at [445, 263] on div "Declaration About an Individual Debtor's Schedules Voluntary Petition for Indiv…" at bounding box center [341, 341] width 207 height 302
click at [286, 87] on link "Download" at bounding box center [286, 88] width 44 height 16
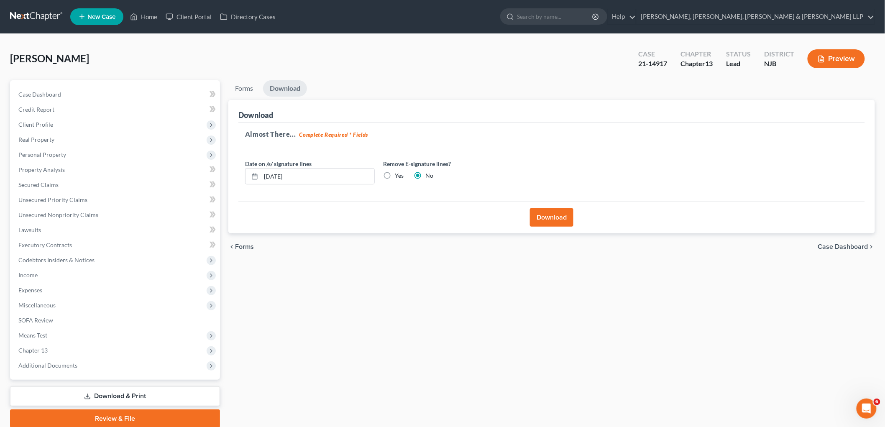
click at [544, 215] on button "Download" at bounding box center [552, 217] width 44 height 18
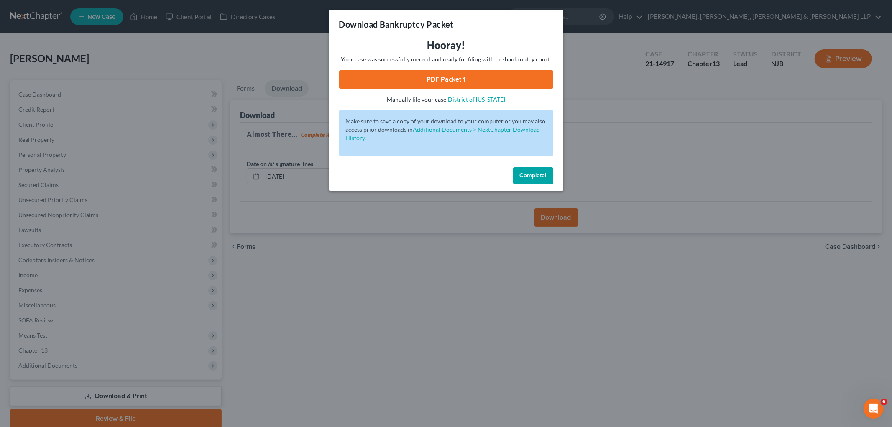
click at [355, 76] on link "PDF Packet 1" at bounding box center [446, 79] width 214 height 18
click at [541, 174] on span "Complete!" at bounding box center [533, 175] width 27 height 7
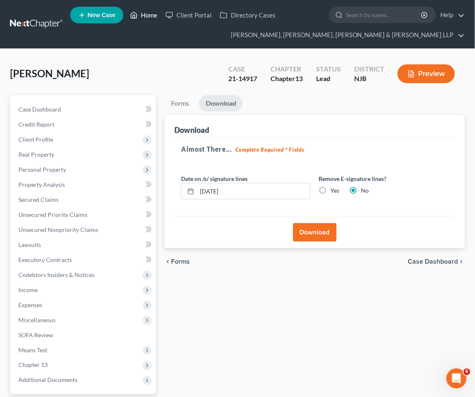
click at [142, 12] on link "Home" at bounding box center [144, 15] width 36 height 15
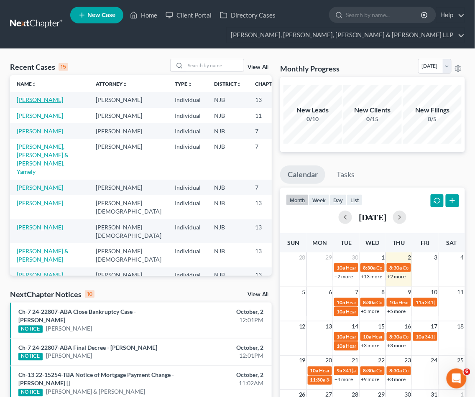
click at [32, 101] on link "[PERSON_NAME]" at bounding box center [40, 99] width 46 height 7
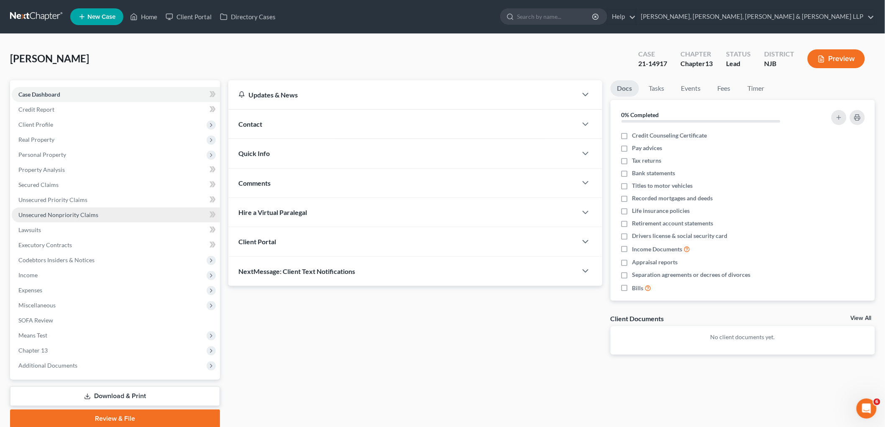
click at [28, 209] on link "Unsecured Nonpriority Claims" at bounding box center [116, 214] width 208 height 15
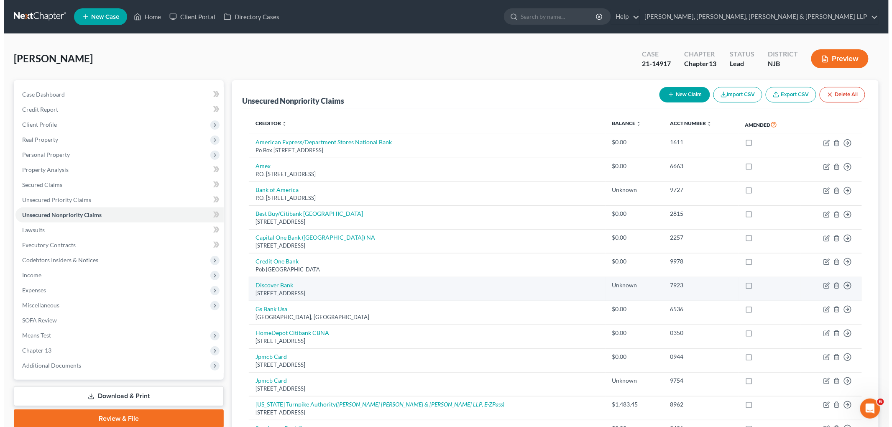
scroll to position [132, 0]
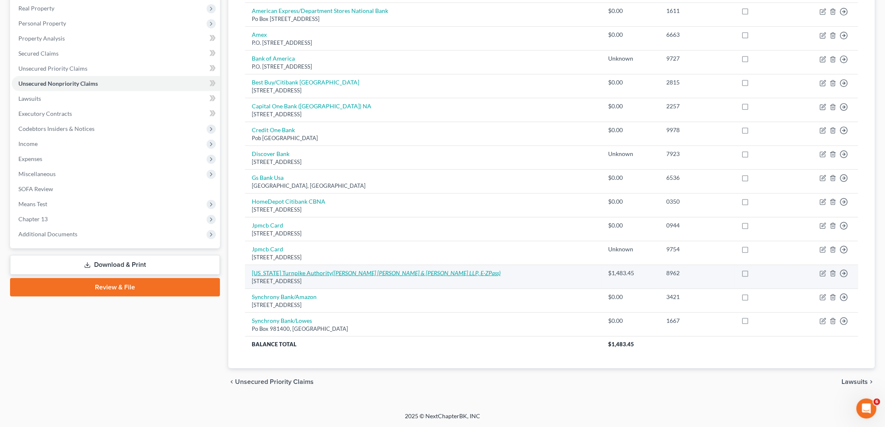
drag, startPoint x: 388, startPoint y: 282, endPoint x: 252, endPoint y: 272, distance: 136.8
click at [252, 272] on td "[US_STATE] Turnpike Authority ([PERSON_NAME] [PERSON_NAME] & [PERSON_NAME] LLP,…" at bounding box center [423, 277] width 357 height 24
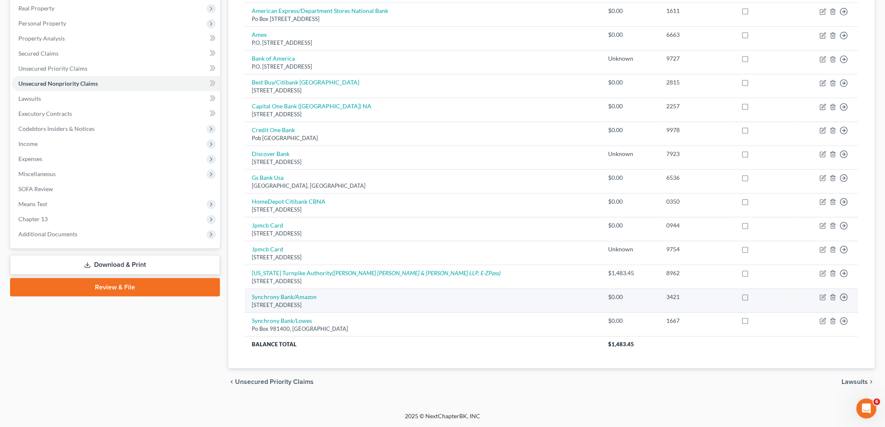
copy td "[US_STATE] Turnpike Authority ([PERSON_NAME] [PERSON_NAME] & [PERSON_NAME] LLP,…"
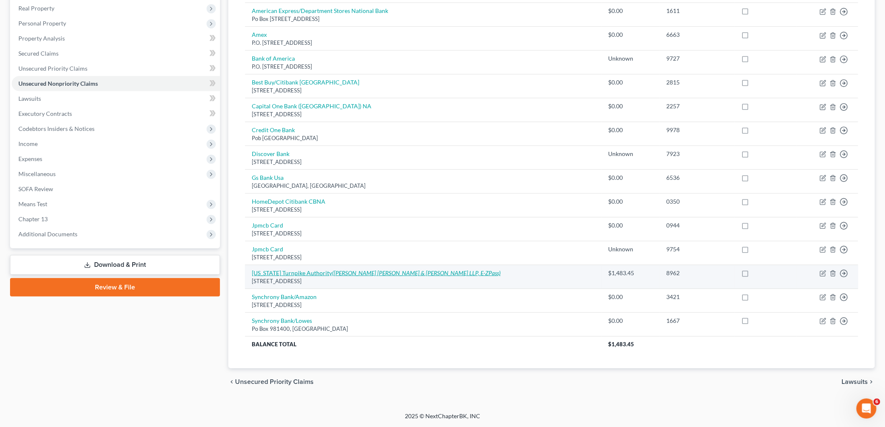
click at [319, 270] on link "[US_STATE] Turnpike Authority ([PERSON_NAME] [PERSON_NAME] & [PERSON_NAME] LLP,…" at bounding box center [376, 272] width 249 height 7
select select "33"
select select "14"
select select "0"
select select "35"
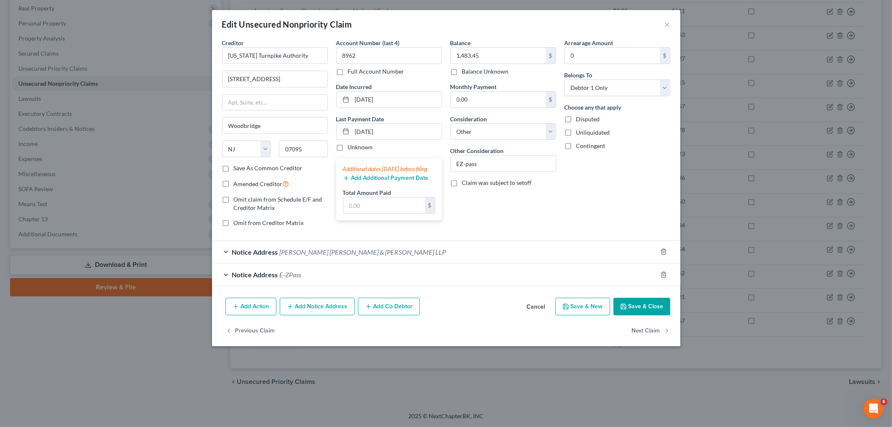
click at [300, 251] on span "[PERSON_NAME] [PERSON_NAME] & [PERSON_NAME] LLP" at bounding box center [363, 252] width 166 height 8
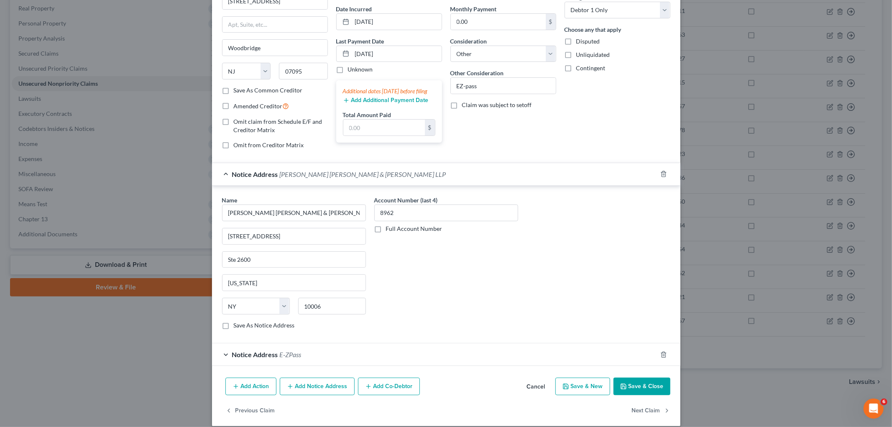
scroll to position [89, 0]
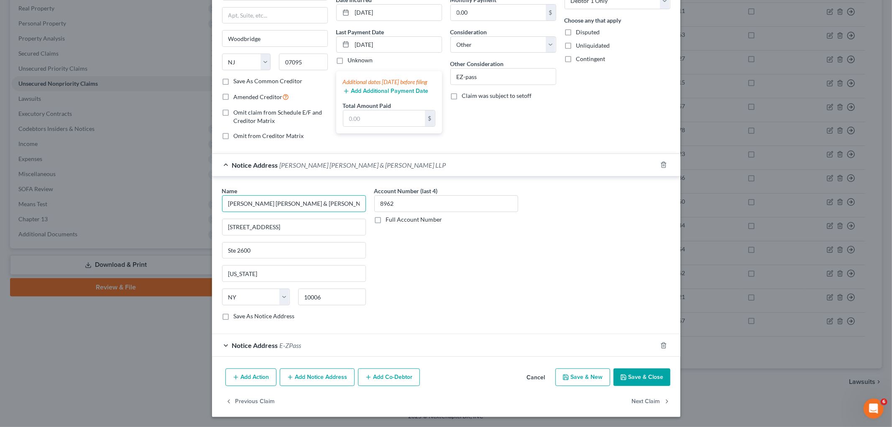
drag, startPoint x: 335, startPoint y: 203, endPoint x: 216, endPoint y: 203, distance: 119.2
click at [218, 203] on div "Name * [PERSON_NAME] [PERSON_NAME] & [PERSON_NAME] LLP [STREET_ADDRESS] [US_STA…" at bounding box center [294, 257] width 152 height 141
drag, startPoint x: 264, startPoint y: 228, endPoint x: 233, endPoint y: 228, distance: 30.5
click at [207, 227] on div "Edit Unsecured Nonpriority Claim × Creditor * [US_STATE] Turnpike Authority [GE…" at bounding box center [446, 213] width 892 height 427
drag, startPoint x: 253, startPoint y: 250, endPoint x: 220, endPoint y: 248, distance: 33.1
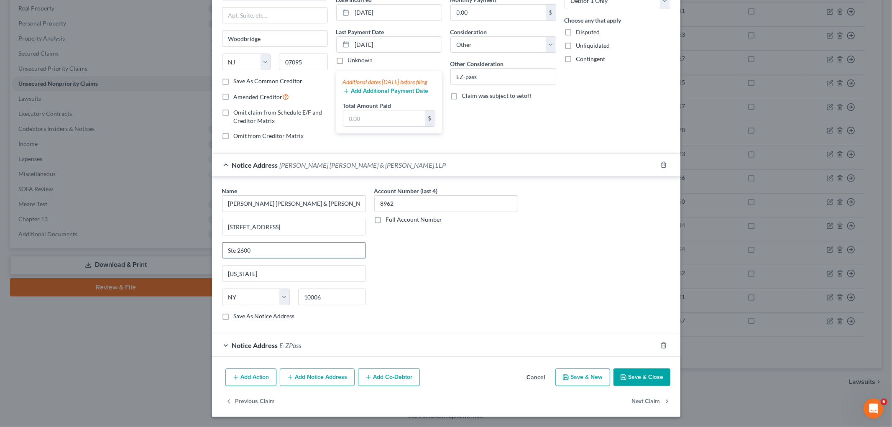
click at [223, 248] on input "Ste 2600" at bounding box center [294, 251] width 143 height 16
click at [236, 270] on input "[US_STATE]" at bounding box center [294, 274] width 143 height 16
drag, startPoint x: 249, startPoint y: 271, endPoint x: 218, endPoint y: 272, distance: 31.8
click at [218, 272] on div "Name * [PERSON_NAME] [PERSON_NAME] & [PERSON_NAME] LLP [STREET_ADDRESS] [US_STA…" at bounding box center [294, 257] width 152 height 141
click at [320, 346] on div "Notice Address E-ZPass" at bounding box center [434, 345] width 445 height 22
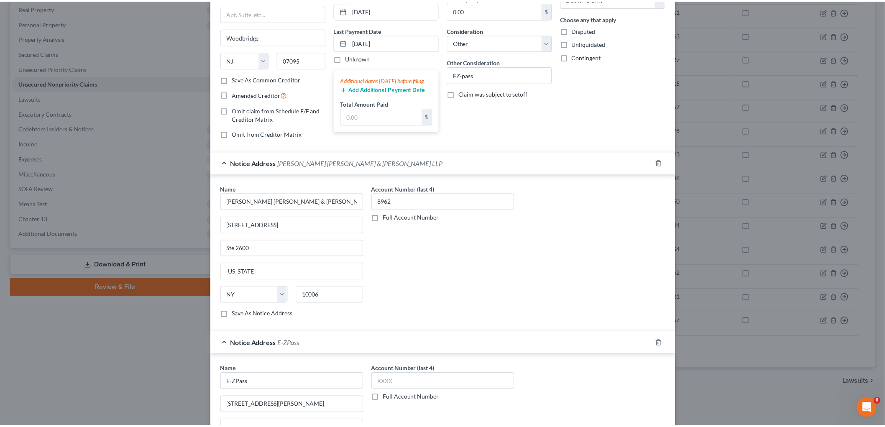
scroll to position [247, 0]
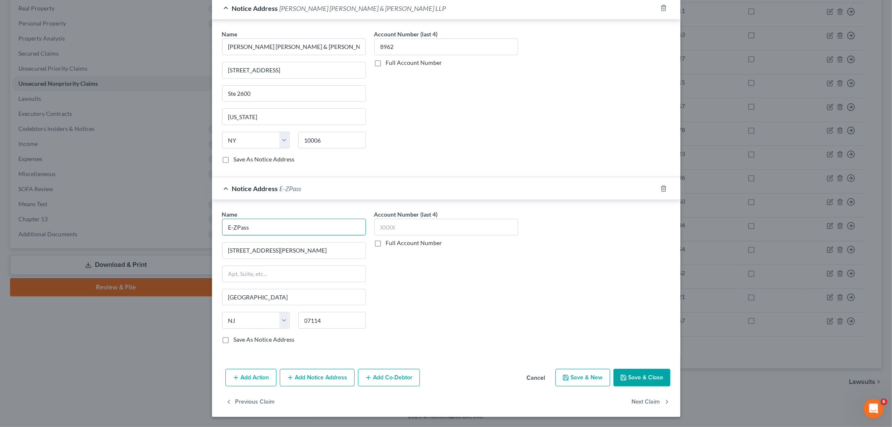
drag, startPoint x: 257, startPoint y: 228, endPoint x: 220, endPoint y: 228, distance: 37.2
click at [222, 228] on input "E-ZPass" at bounding box center [294, 227] width 144 height 17
drag, startPoint x: 275, startPoint y: 251, endPoint x: 215, endPoint y: 249, distance: 59.9
click at [218, 249] on div "Name * E-ZPass 375 [PERSON_NAME] [GEOGRAPHIC_DATA] [US_STATE][GEOGRAPHIC_DATA] …" at bounding box center [294, 280] width 152 height 141
drag, startPoint x: 316, startPoint y: 319, endPoint x: 302, endPoint y: 319, distance: 13.4
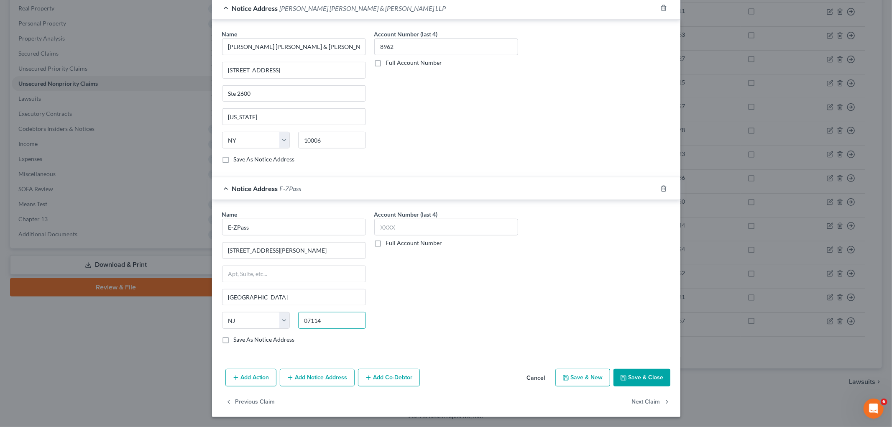
click at [302, 319] on input "07114" at bounding box center [332, 320] width 68 height 17
drag, startPoint x: 320, startPoint y: 319, endPoint x: 301, endPoint y: 319, distance: 18.8
click at [301, 319] on input "07114" at bounding box center [332, 320] width 68 height 17
click at [533, 379] on button "Cancel" at bounding box center [536, 378] width 32 height 17
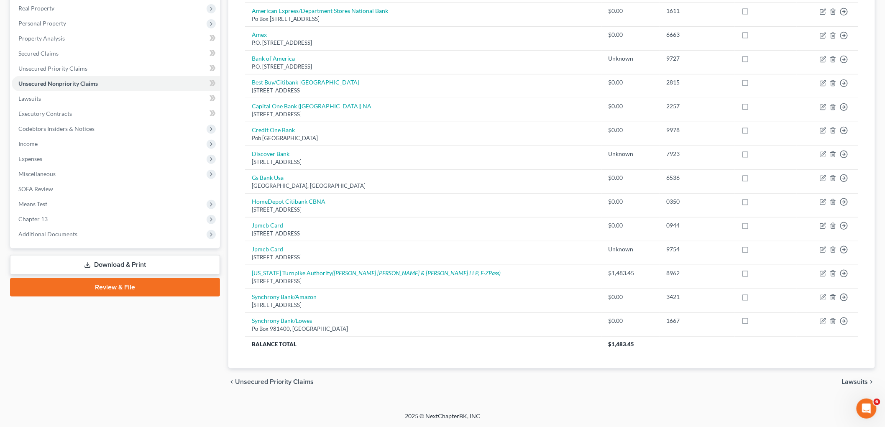
click at [137, 329] on div "Case Dashboard Payments Invoices Payments Payments Credit Report Client Profile" at bounding box center [115, 172] width 218 height 446
click at [110, 360] on div "Case Dashboard Payments Invoices Payments Payments Credit Report Client Profile" at bounding box center [115, 172] width 218 height 446
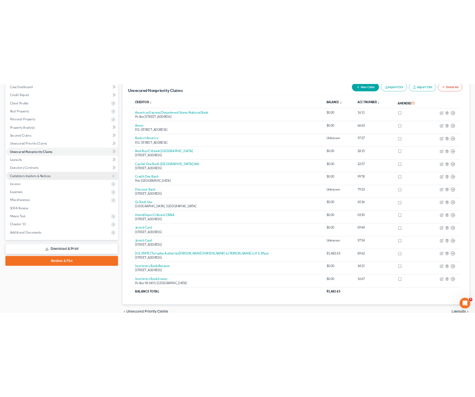
scroll to position [0, 0]
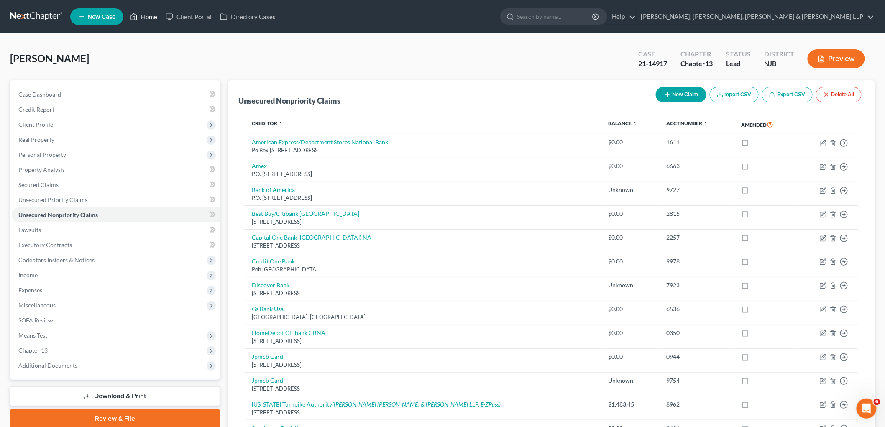
click at [147, 17] on link "Home" at bounding box center [144, 16] width 36 height 15
